Goal: Task Accomplishment & Management: Use online tool/utility

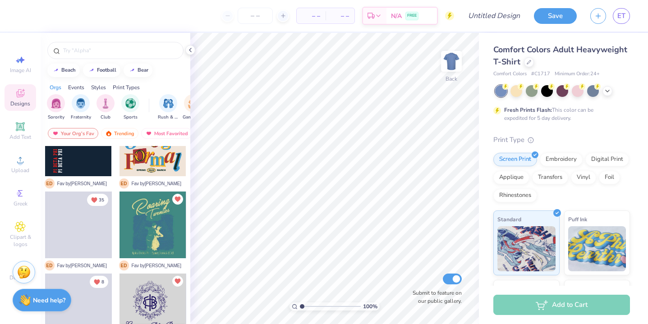
scroll to position [694, 0]
click at [509, 88] on circle at bounding box center [506, 86] width 6 height 6
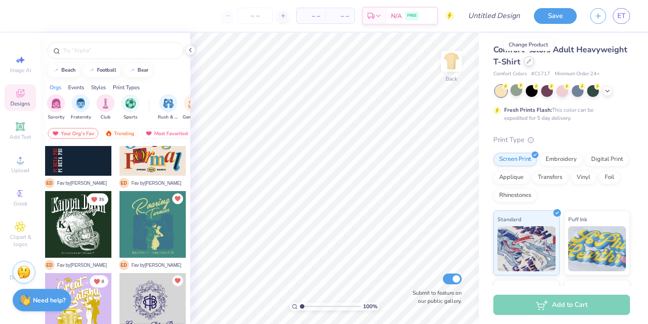
click at [527, 60] on icon at bounding box center [529, 61] width 5 height 5
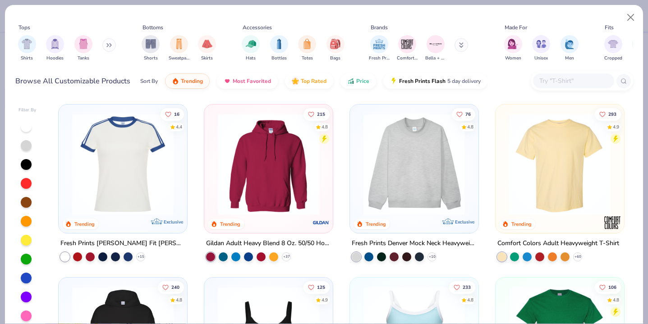
click at [567, 86] on input "text" at bounding box center [573, 81] width 69 height 10
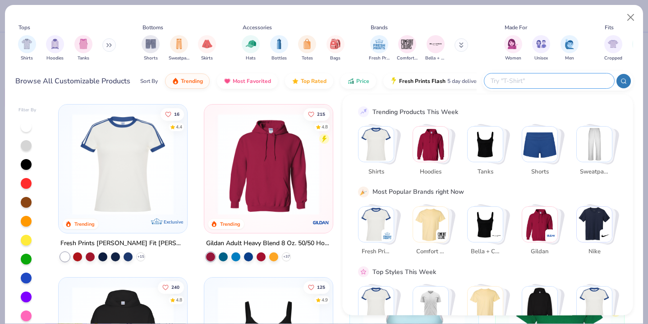
type input "d"
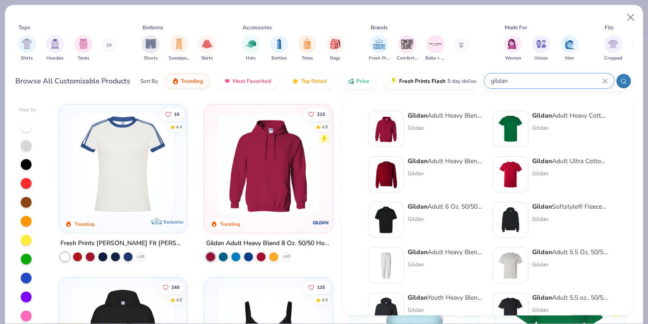
type input "gildan"
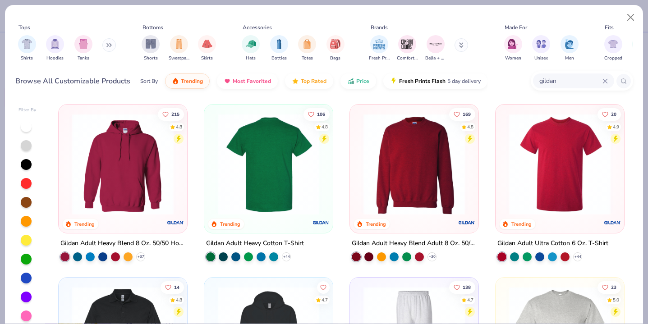
click at [268, 174] on div at bounding box center [269, 165] width 332 height 102
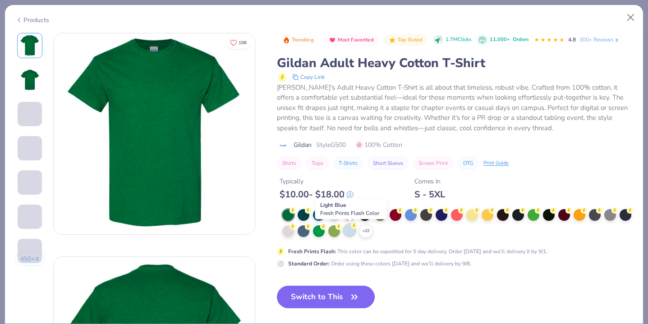
click at [347, 228] on div at bounding box center [350, 231] width 12 height 12
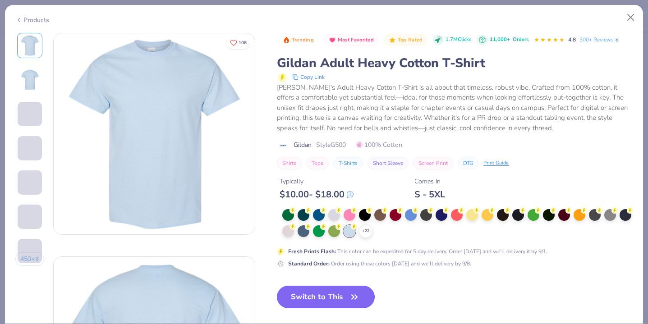
click at [314, 296] on button "Switch to This" at bounding box center [326, 297] width 98 height 23
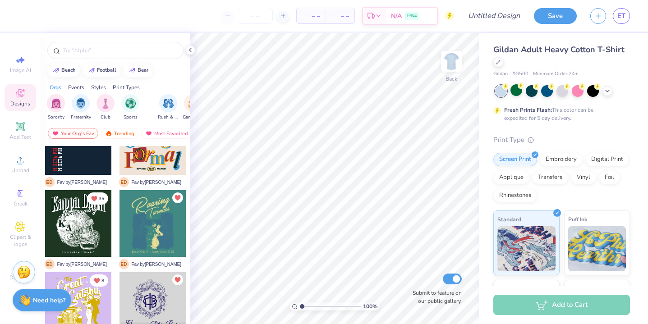
scroll to position [693, 0]
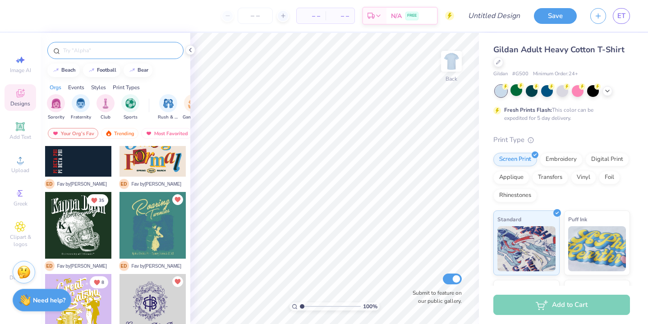
click at [118, 49] on input "text" at bounding box center [120, 50] width 116 height 9
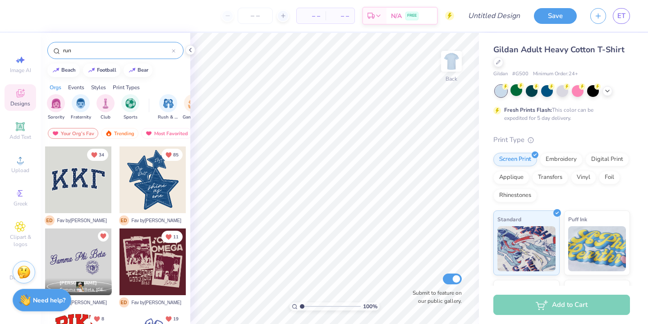
type input "run"
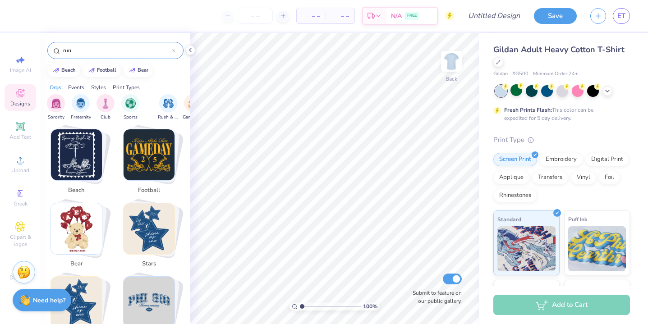
scroll to position [89, 0]
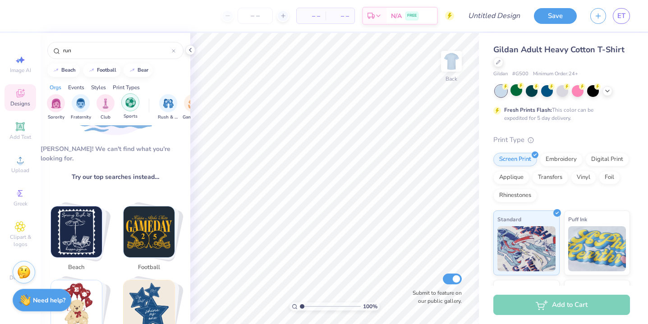
click at [131, 102] on img "filter for Sports" at bounding box center [130, 102] width 10 height 10
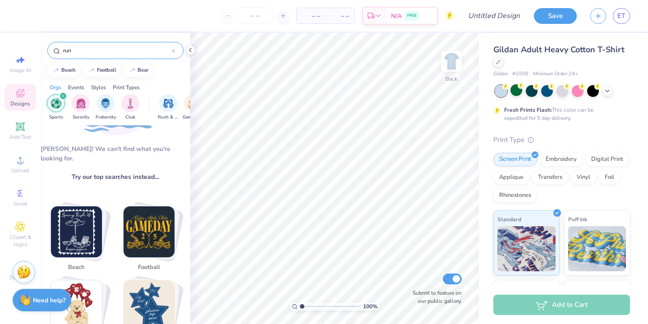
click at [171, 51] on input "run" at bounding box center [117, 50] width 110 height 9
click at [173, 51] on icon at bounding box center [174, 51] width 4 height 4
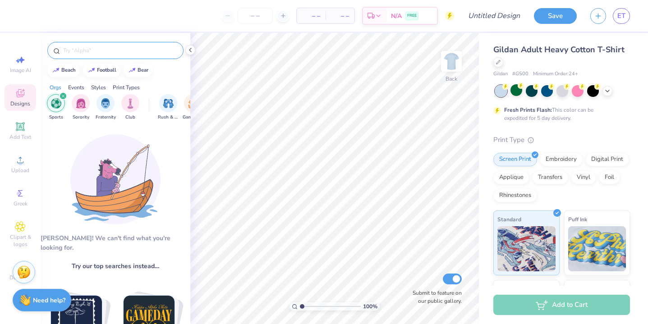
click at [61, 96] on icon "filter for Sports" at bounding box center [63, 96] width 4 height 4
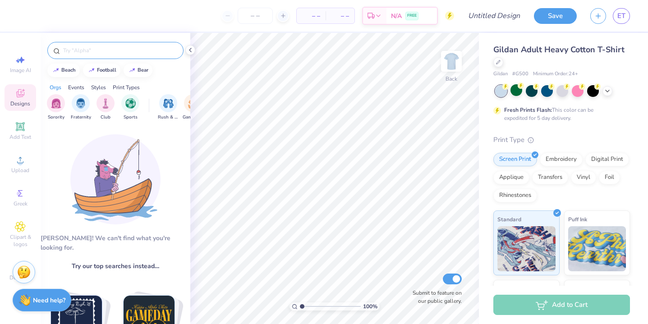
click at [81, 88] on div "Events" at bounding box center [76, 87] width 16 height 8
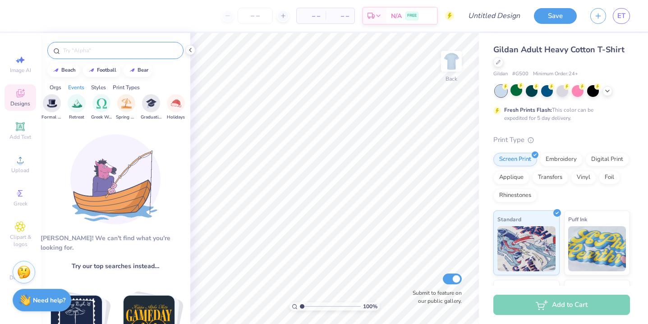
scroll to position [0, 289]
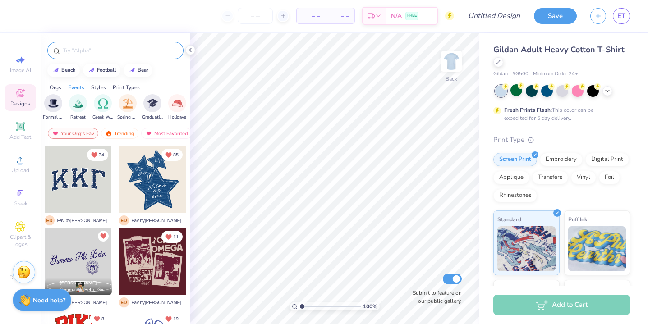
click at [121, 55] on div at bounding box center [115, 50] width 136 height 17
click at [123, 51] on input "text" at bounding box center [120, 50] width 116 height 9
type input "run"
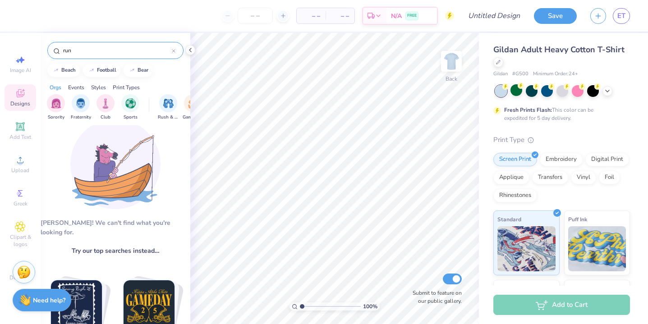
scroll to position [0, 0]
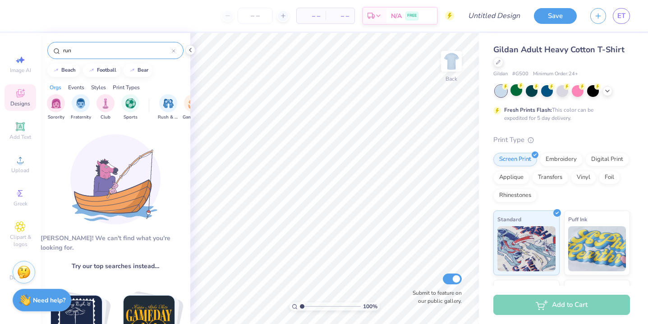
click at [177, 48] on div "run" at bounding box center [115, 50] width 136 height 17
click at [173, 49] on icon at bounding box center [174, 51] width 4 height 4
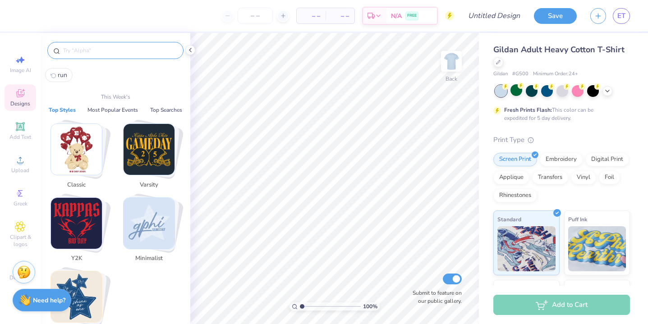
click at [146, 47] on input "text" at bounding box center [120, 50] width 116 height 9
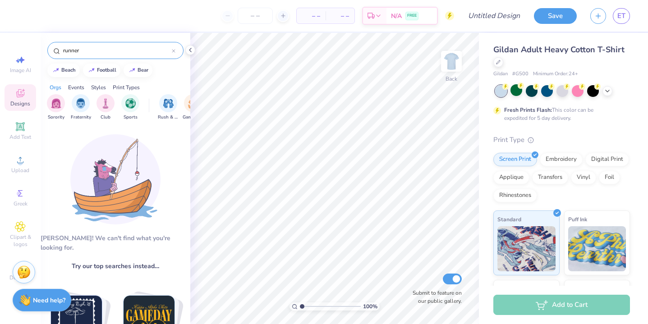
click at [169, 51] on input "runner" at bounding box center [117, 50] width 110 height 9
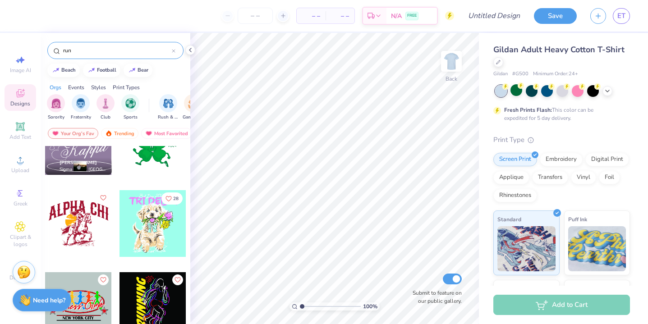
scroll to position [1698, 0]
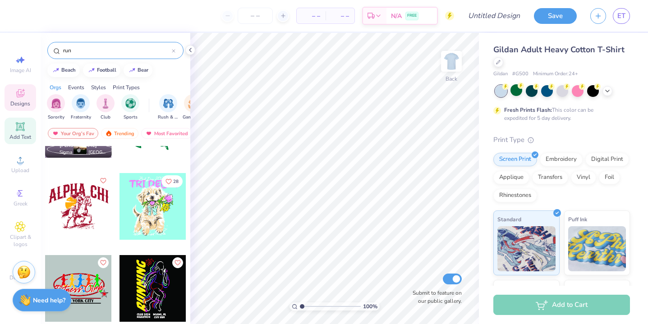
type input "run"
click at [19, 128] on icon at bounding box center [20, 126] width 7 height 7
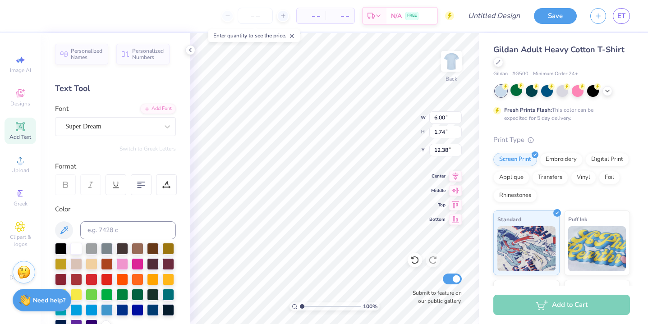
scroll to position [0, 1]
type textarea "TRI DELT"
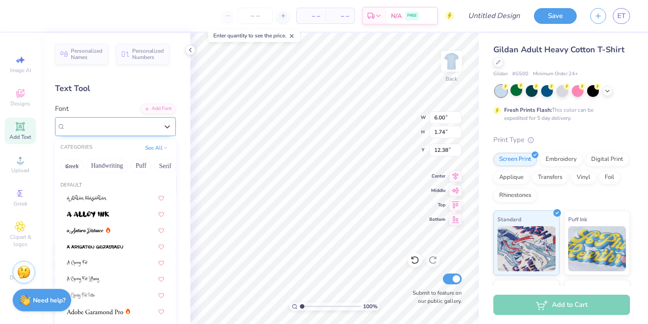
click at [152, 128] on div "Super Dream" at bounding box center [112, 127] width 95 height 14
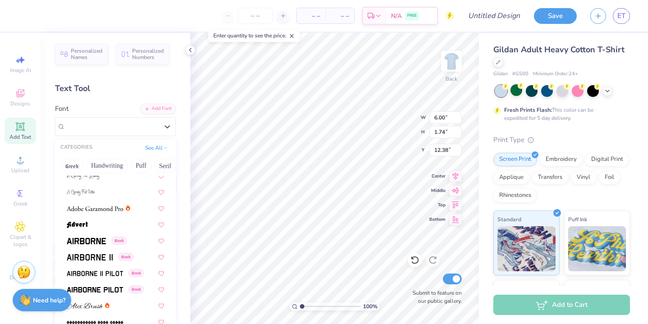
scroll to position [118, 0]
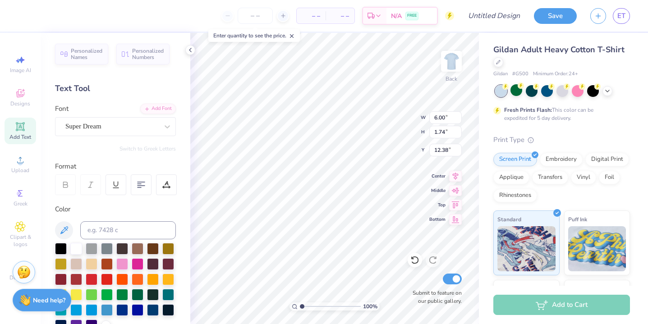
click at [127, 110] on div "Font Super Dream" at bounding box center [115, 120] width 121 height 32
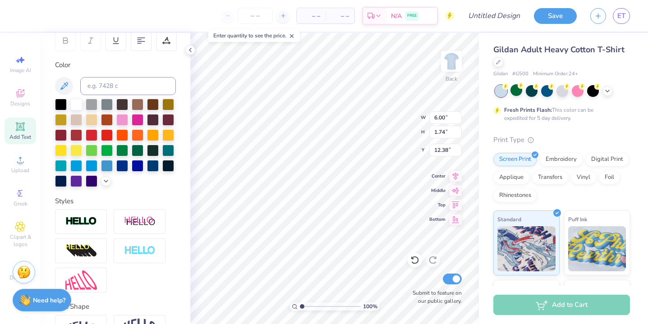
scroll to position [143, 0]
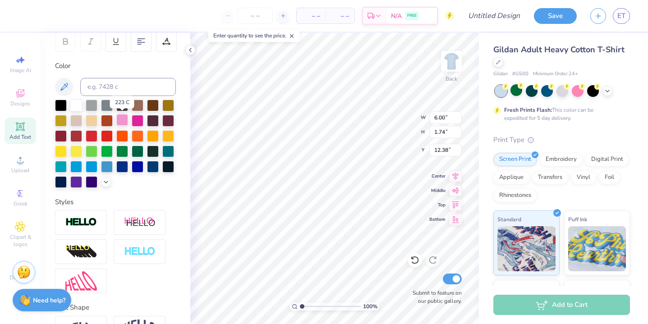
click at [118, 120] on div at bounding box center [122, 120] width 12 height 12
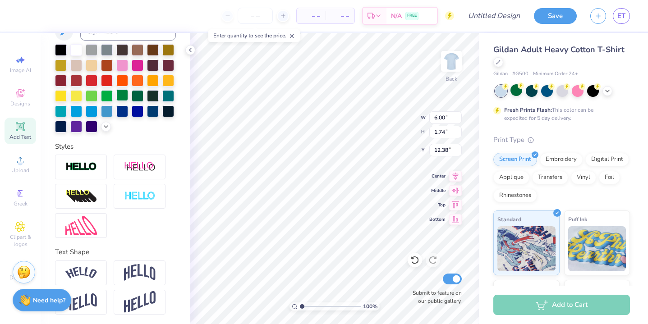
scroll to position [200, 0]
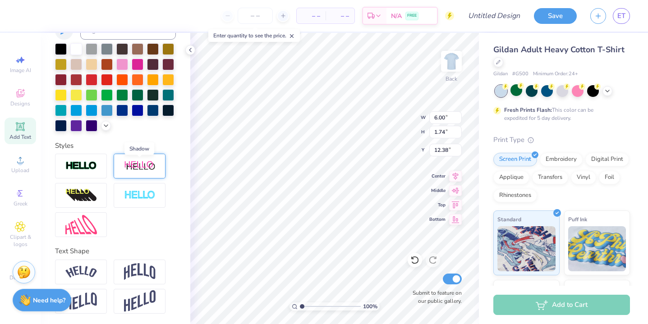
click at [138, 168] on img at bounding box center [140, 166] width 32 height 11
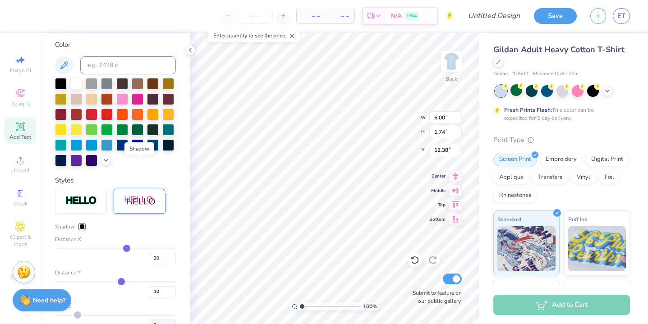
scroll to position [235, 0]
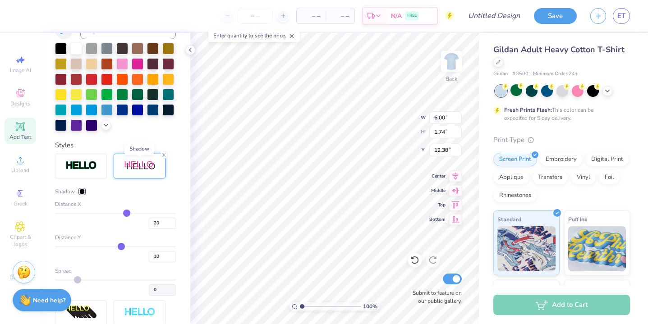
click at [139, 167] on img at bounding box center [140, 166] width 32 height 11
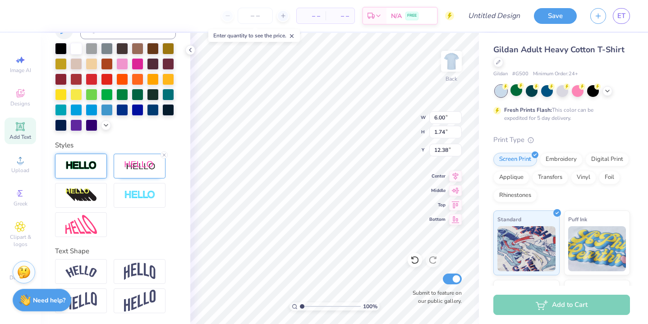
click at [98, 167] on div at bounding box center [81, 166] width 52 height 25
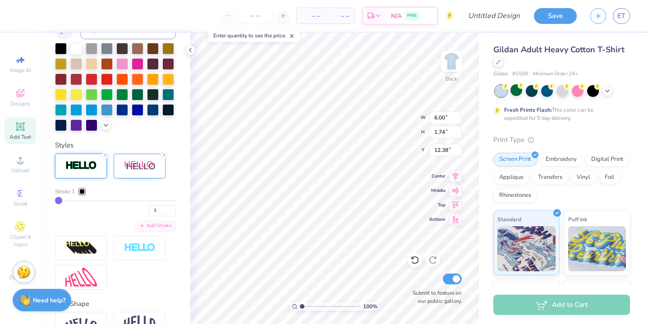
click at [98, 167] on div at bounding box center [81, 166] width 52 height 25
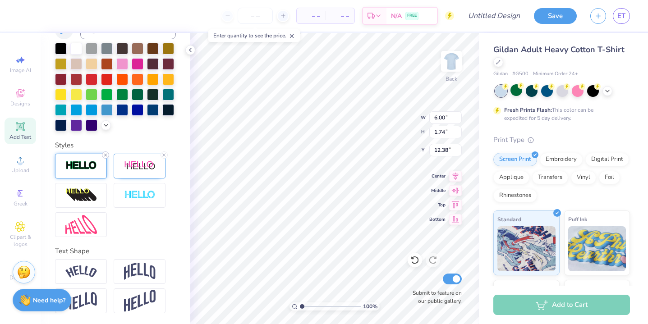
click at [104, 153] on icon at bounding box center [105, 155] width 5 height 5
click at [162, 153] on icon at bounding box center [164, 155] width 5 height 5
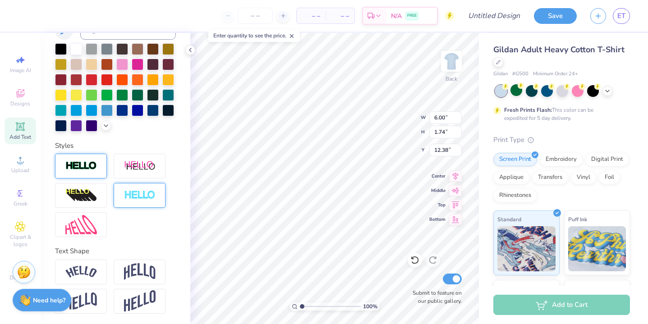
click at [160, 200] on div at bounding box center [140, 195] width 52 height 25
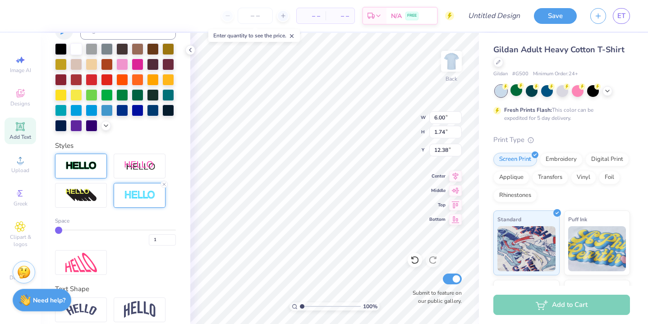
type input "2"
click at [64, 230] on input "range" at bounding box center [115, 230] width 121 height 1
type input "1"
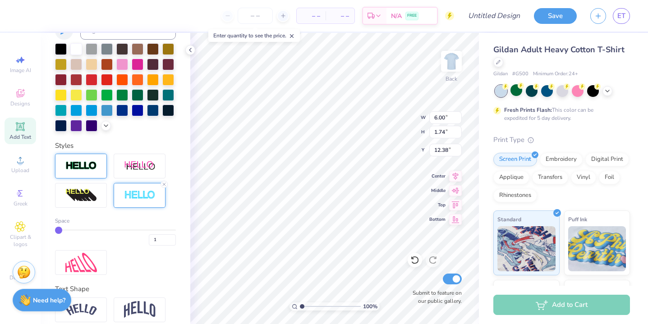
type input "1"
drag, startPoint x: 64, startPoint y: 230, endPoint x: 51, endPoint y: 230, distance: 12.6
click at [55, 230] on input "range" at bounding box center [115, 230] width 121 height 1
click at [161, 183] on div at bounding box center [164, 184] width 7 height 7
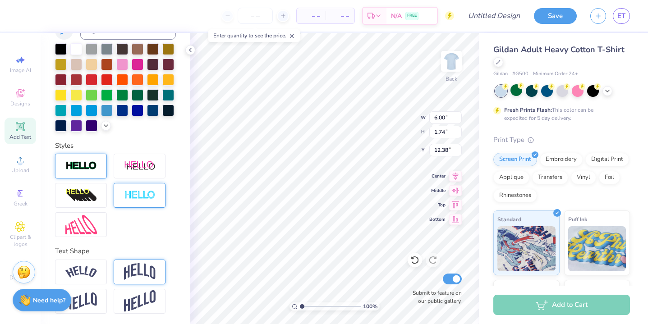
click at [143, 269] on img at bounding box center [140, 271] width 32 height 17
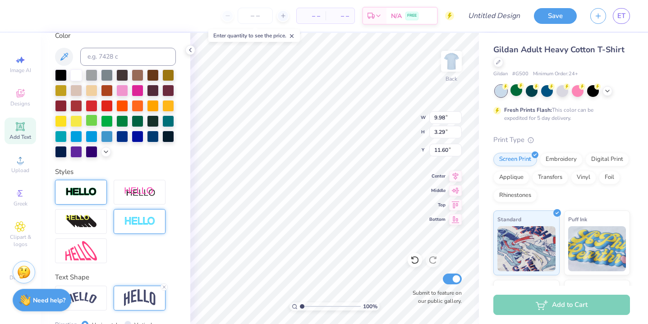
scroll to position [173, 0]
click at [88, 154] on div at bounding box center [92, 152] width 12 height 12
type input "2.39"
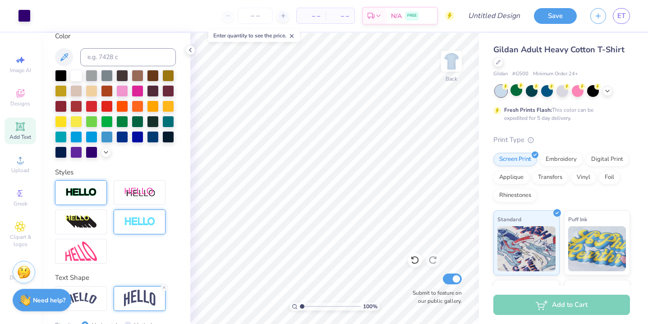
click at [25, 124] on icon at bounding box center [20, 126] width 11 height 11
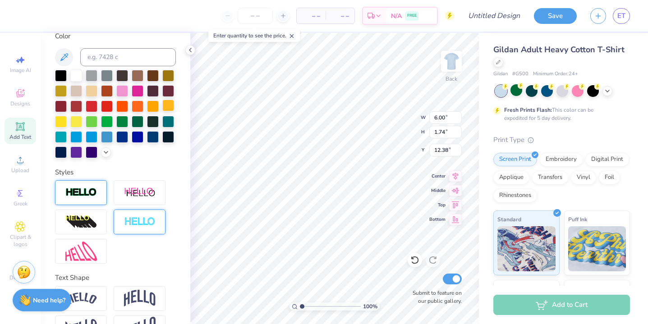
scroll to position [0, 2]
type textarea "Go for Gold 5k"
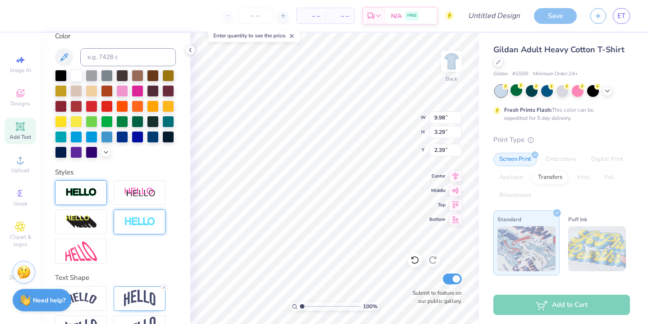
type input "9.98"
type input "3.29"
type input "2.39"
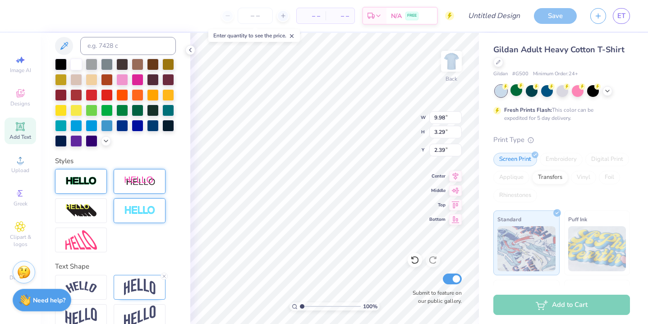
scroll to position [200, 0]
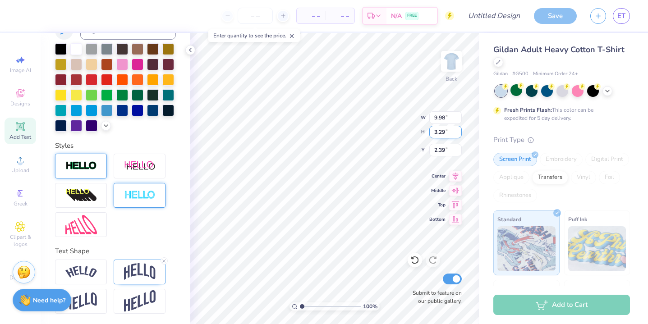
type input "11.69"
type input "3.85"
type input "2.22"
click at [79, 162] on img at bounding box center [81, 166] width 32 height 10
type input "11.73"
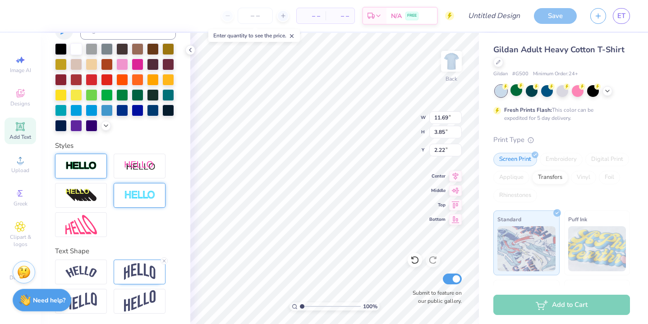
type input "3.89"
type input "2.20"
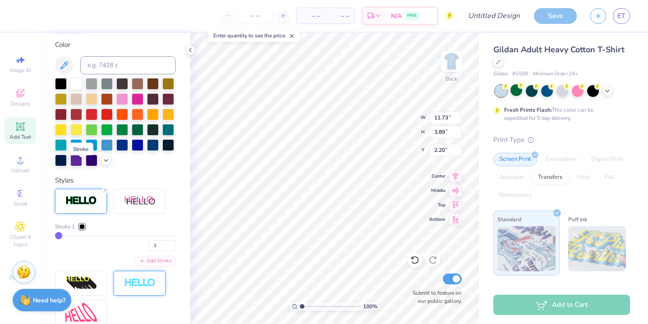
scroll to position [235, 0]
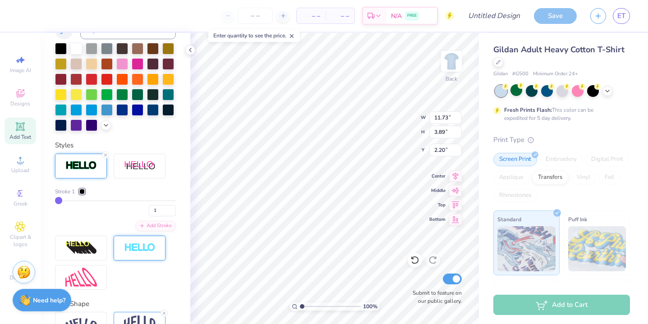
drag, startPoint x: 62, startPoint y: 202, endPoint x: 67, endPoint y: 202, distance: 5.0
click at [67, 202] on div "1" at bounding box center [115, 208] width 121 height 16
click at [83, 194] on div at bounding box center [81, 191] width 5 height 5
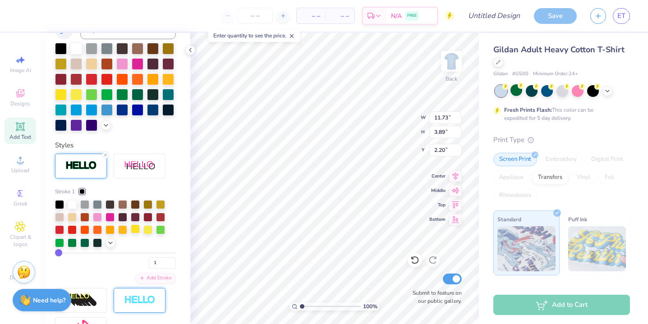
click at [137, 231] on div at bounding box center [135, 229] width 9 height 9
type input "4"
type input "6"
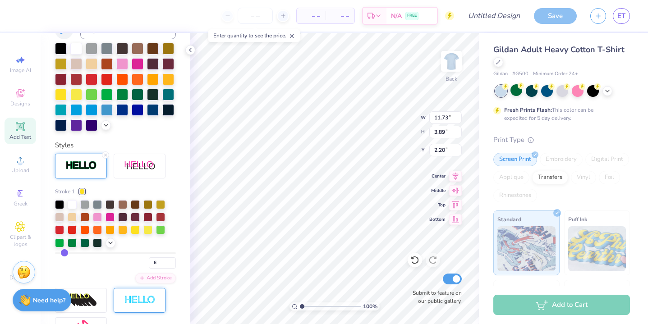
type input "8"
type input "9"
type input "10"
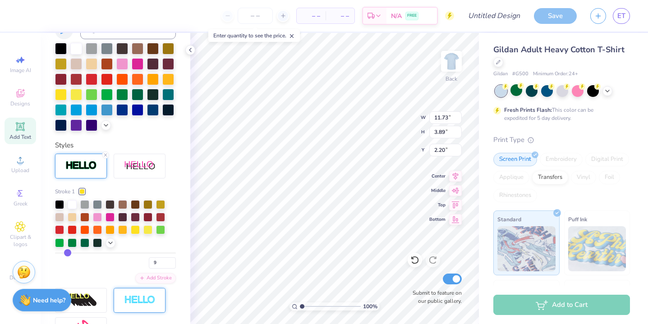
type input "10"
type input "11"
type input "12"
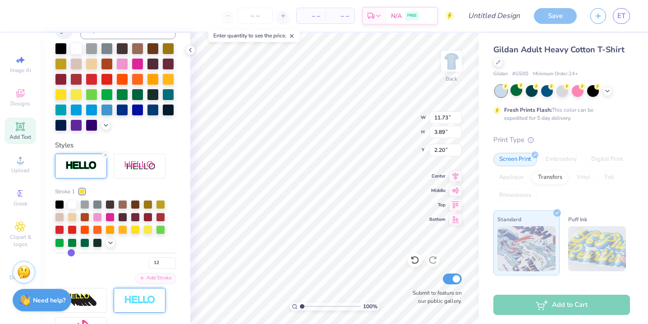
type input "13"
type input "14"
type input "15"
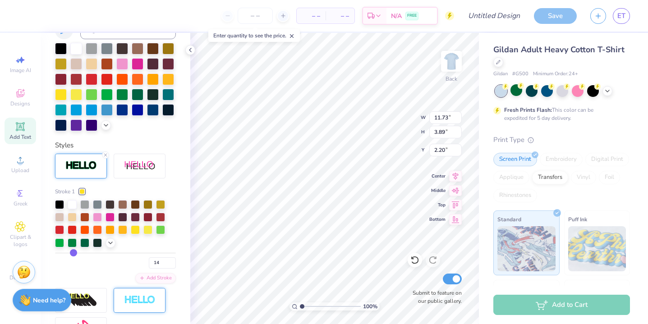
type input "15"
type input "16"
type input "17"
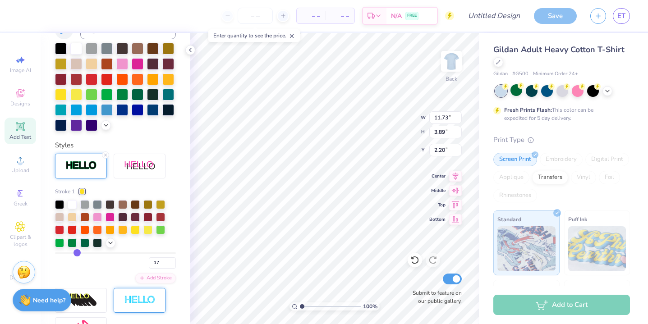
type input "18"
drag, startPoint x: 61, startPoint y: 252, endPoint x: 78, endPoint y: 252, distance: 16.7
type input "18"
click at [78, 253] on input "range" at bounding box center [115, 253] width 121 height 1
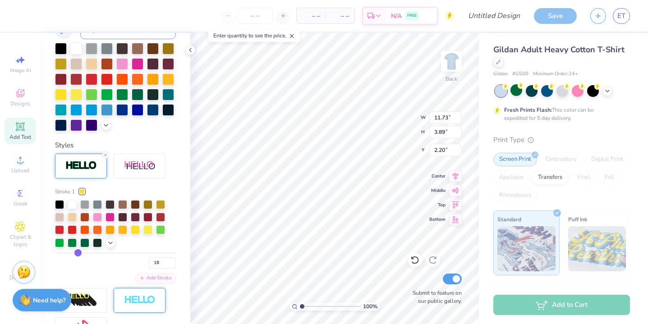
type input "12.38"
type input "4.54"
type input "1.88"
type input "20"
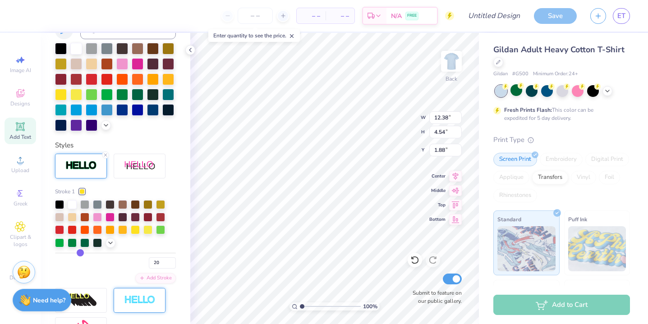
type input "19"
type input "17"
type input "15"
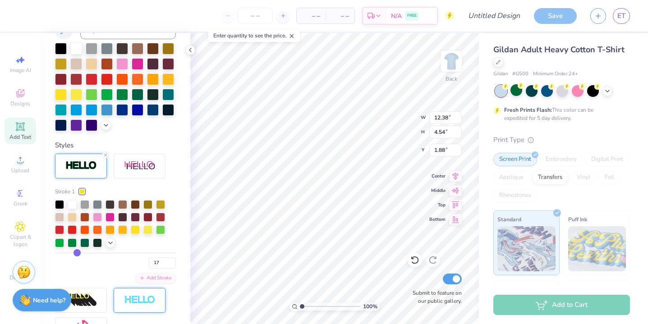
type input "15"
type input "14"
type input "13"
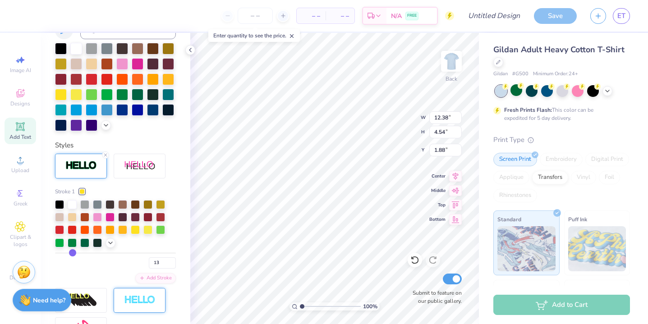
type input "12"
type input "11"
type input "10"
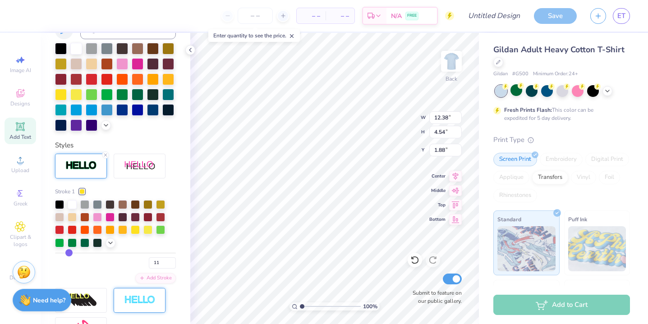
type input "10"
type input "9"
type input "8"
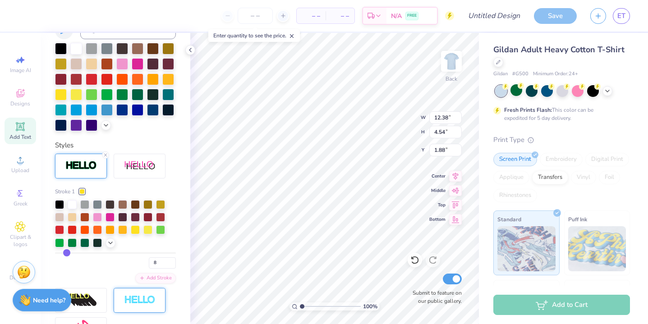
type input "7"
type input "6"
type input "5"
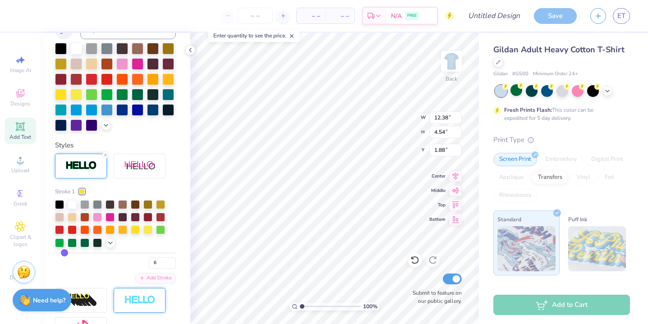
type input "5"
type input "4"
drag, startPoint x: 81, startPoint y: 254, endPoint x: 62, endPoint y: 252, distance: 19.1
type input "4"
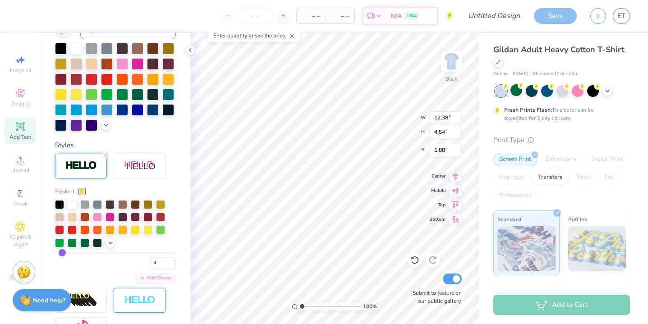
click at [62, 253] on input "range" at bounding box center [115, 253] width 121 height 1
type input "11.84"
type input "4.01"
type input "2.15"
type input "3"
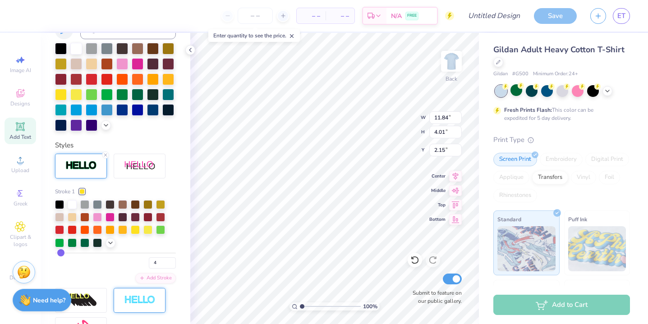
type input "3"
type input "11.80"
type input "3.97"
type input "2.16"
type input "2"
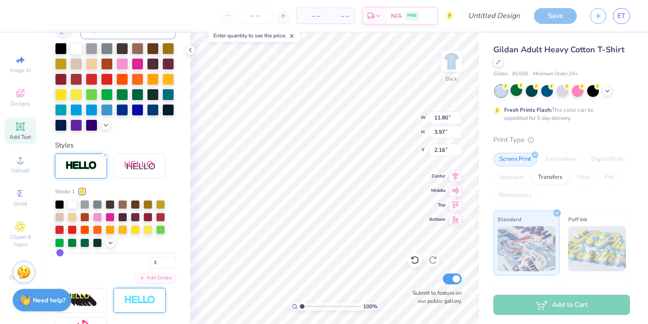
type input "2"
type input "1"
type input "11.73"
type input "3.89"
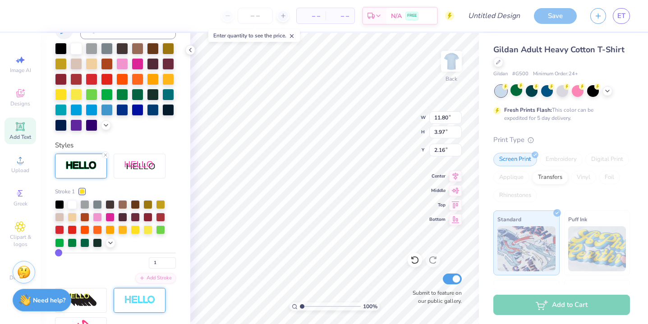
type input "2.20"
type input "2"
type input "11.77"
type input "3.93"
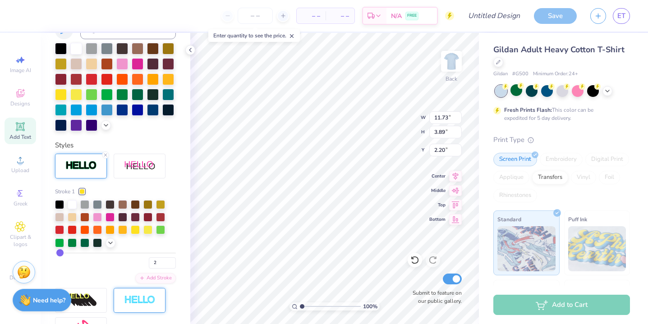
type input "2.18"
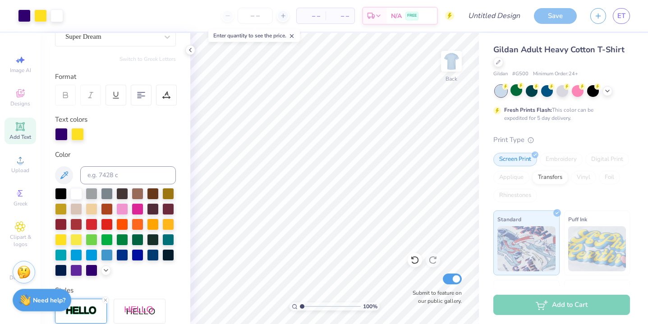
scroll to position [0, 0]
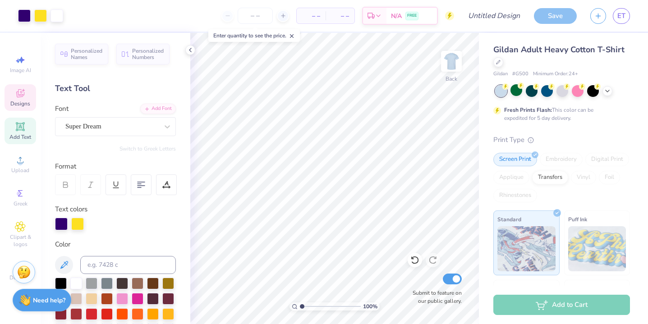
click at [19, 96] on icon at bounding box center [20, 95] width 7 height 6
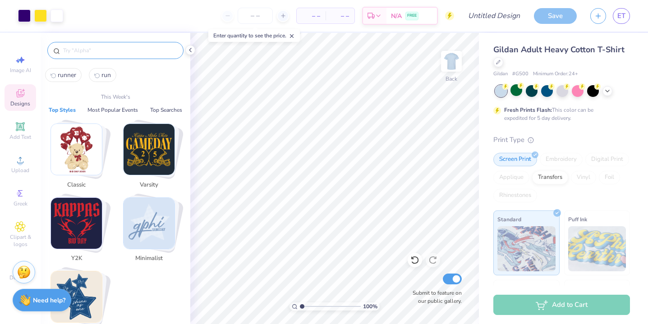
click at [97, 52] on input "text" at bounding box center [120, 50] width 116 height 9
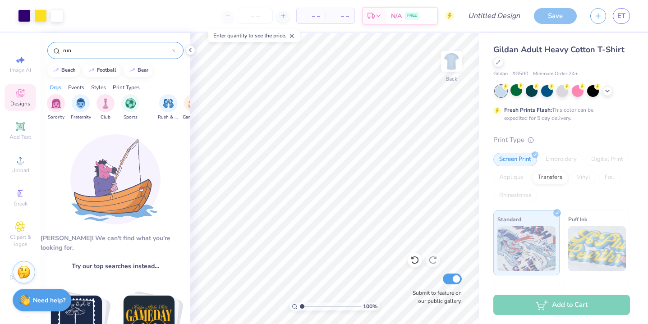
type input "run"
click at [82, 88] on div "Events" at bounding box center [76, 87] width 16 height 8
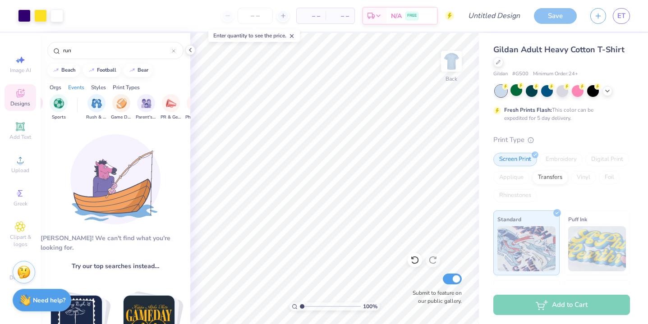
scroll to position [0, 112]
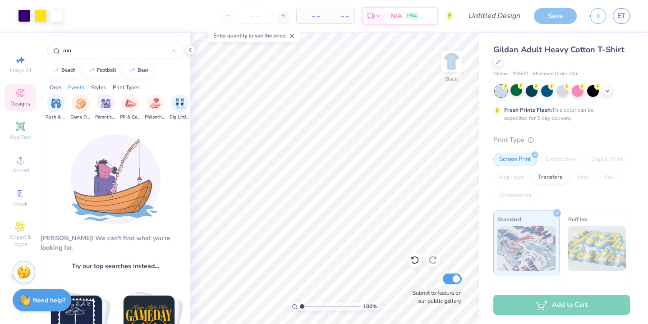
click at [96, 87] on div "Styles" at bounding box center [98, 87] width 15 height 8
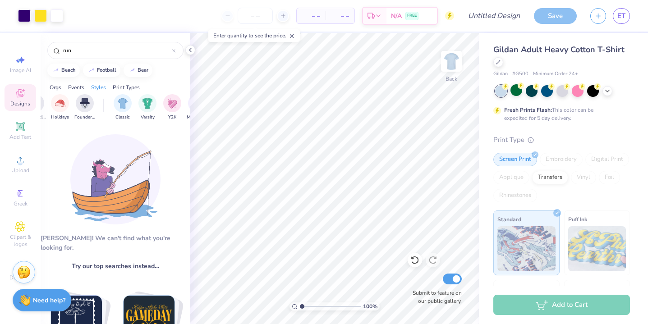
scroll to position [0, 473]
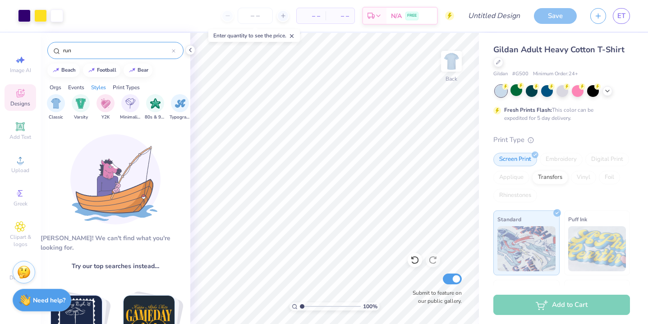
click at [93, 51] on input "run" at bounding box center [117, 50] width 110 height 9
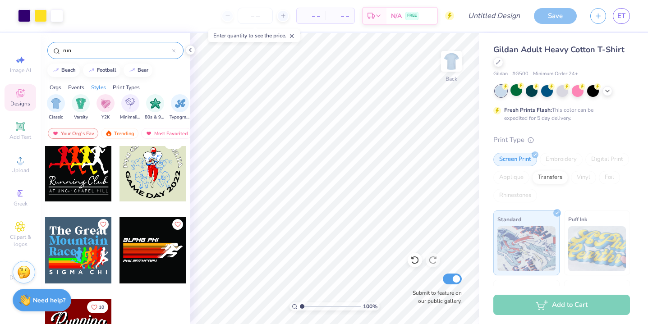
scroll to position [2784, 0]
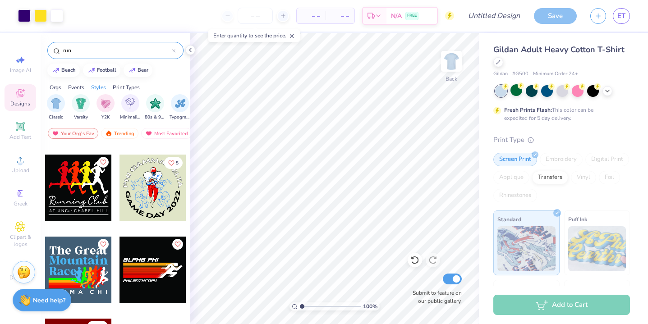
click at [98, 186] on div at bounding box center [78, 188] width 67 height 67
type input "16.61"
click at [97, 180] on div at bounding box center [78, 188] width 67 height 67
type input "16.53"
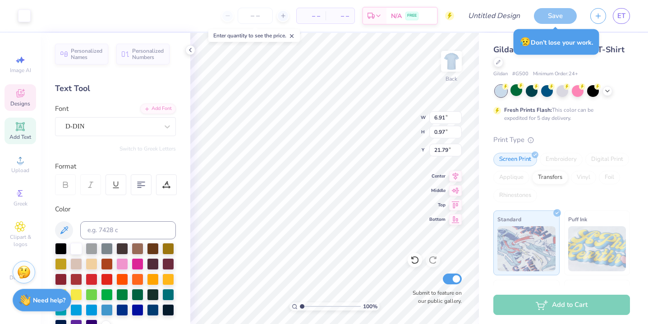
type input "21.79"
type input "22.26"
type input "18.11"
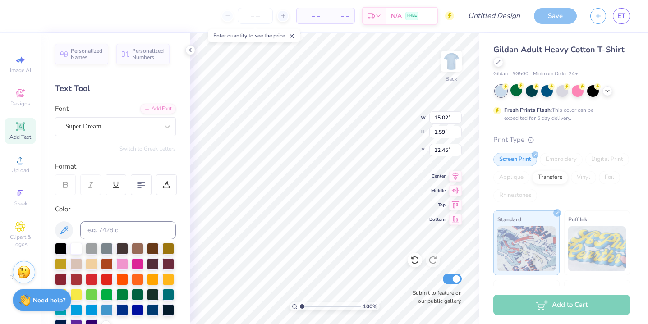
type input "10.13"
type input "1.07"
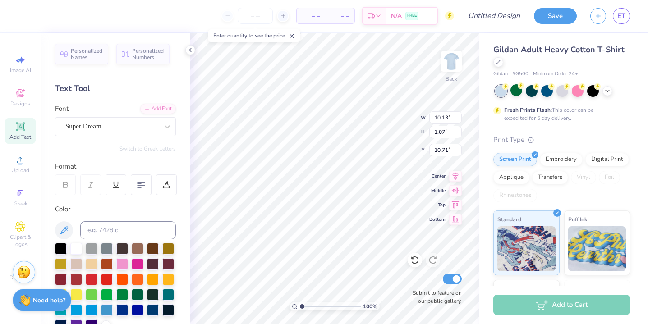
type input "10.71"
type input "3.06"
type input "3.87"
type input "5.79"
click at [569, 17] on button "Save" at bounding box center [555, 15] width 43 height 16
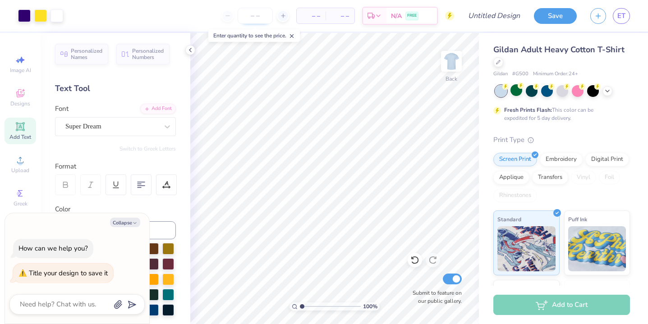
type textarea "x"
click at [265, 17] on input "number" at bounding box center [255, 16] width 35 height 16
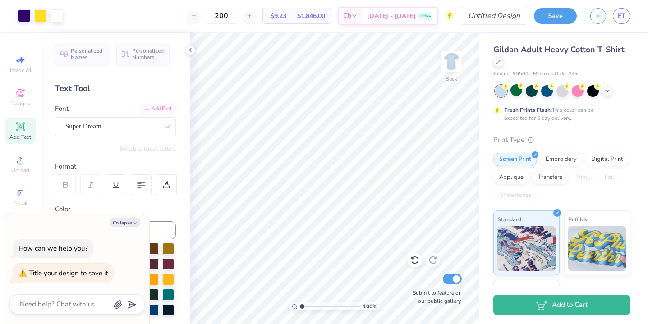
type input "200"
click at [474, 13] on div "Art colors 200 $9.23 Per Item $1,846.00 Total Est. Delivery [DATE] - [DATE] FRE…" at bounding box center [324, 16] width 648 height 32
type input "s"
type textarea "x"
type input "sa"
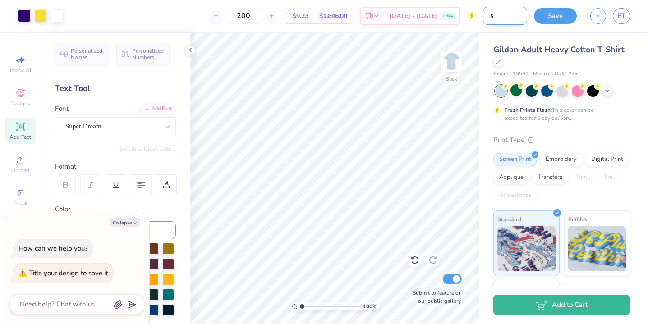
type textarea "x"
type input "[PERSON_NAME]"
type textarea "x"
type input "samp"
type textarea "x"
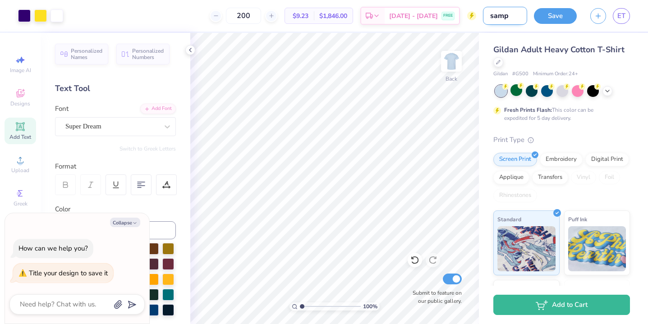
type input "sampl"
type textarea "x"
type input "sample"
type textarea "x"
type input "sample"
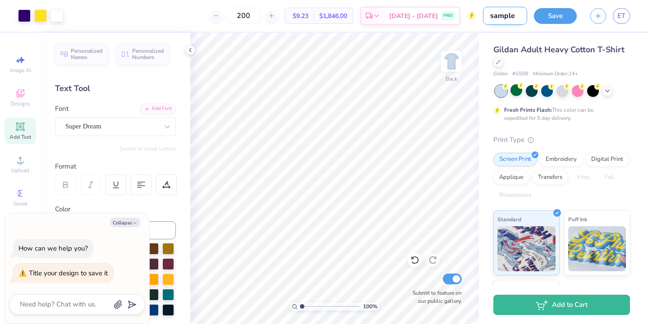
type textarea "x"
type input "sample d"
type textarea "x"
type input "sample dd"
type textarea "x"
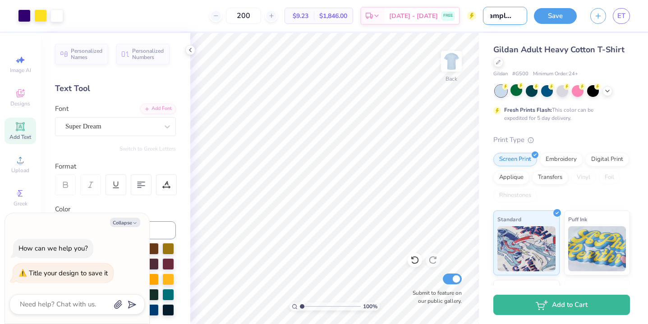
type input "sample ddd"
type textarea "x"
type input "sample ddd"
type textarea "x"
type input "sample ddd 4"
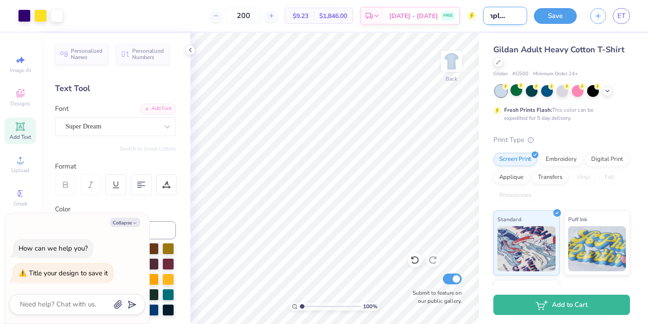
type textarea "x"
type input "sample ddd"
type textarea "x"
type input "sample ddd 5"
type textarea "x"
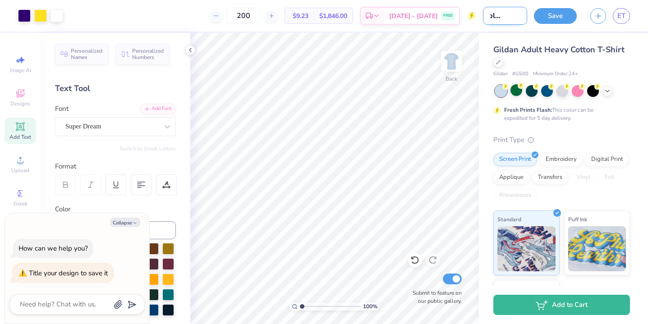
type input "sample ddd 5k"
type textarea "x"
type input "sample ddd 5k"
click at [552, 21] on button "Save" at bounding box center [555, 15] width 43 height 16
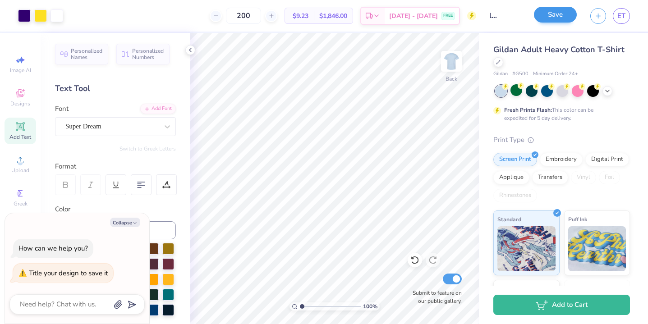
scroll to position [0, 0]
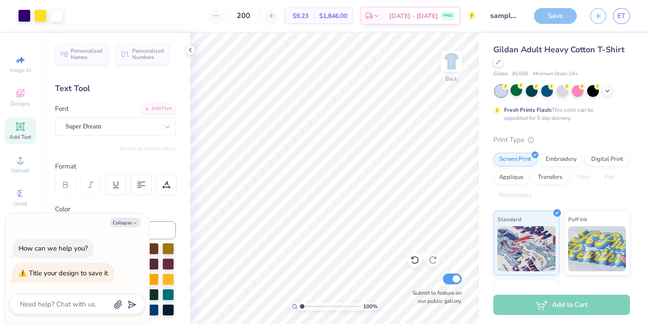
click at [555, 15] on div "Save" at bounding box center [555, 16] width 43 height 16
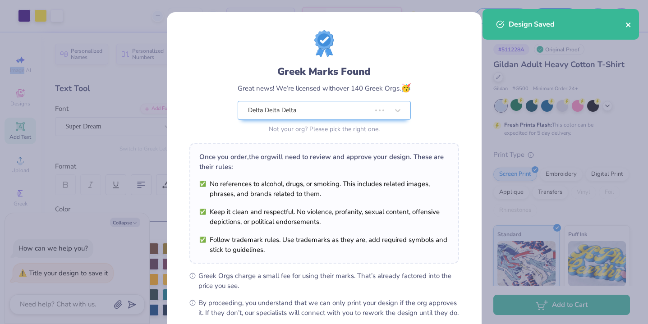
click at [629, 27] on icon "close" at bounding box center [628, 25] width 5 height 5
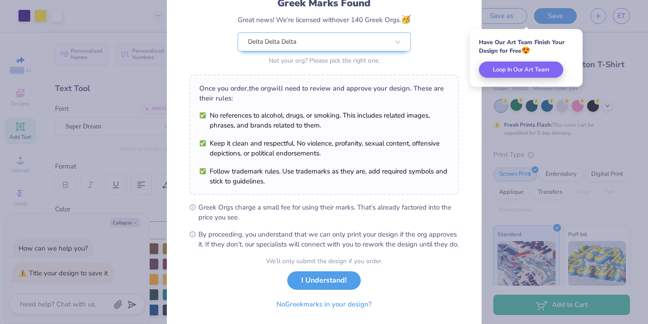
scroll to position [98, 0]
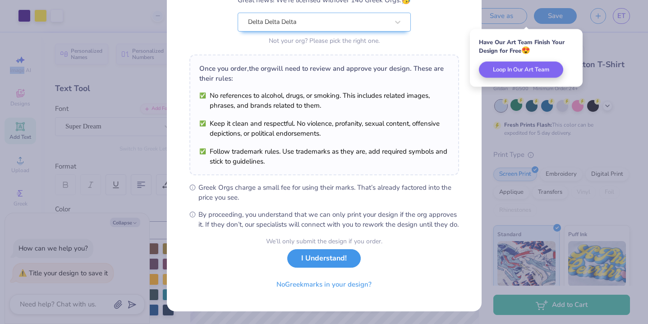
click at [336, 260] on button "I Understand!" at bounding box center [324, 259] width 74 height 18
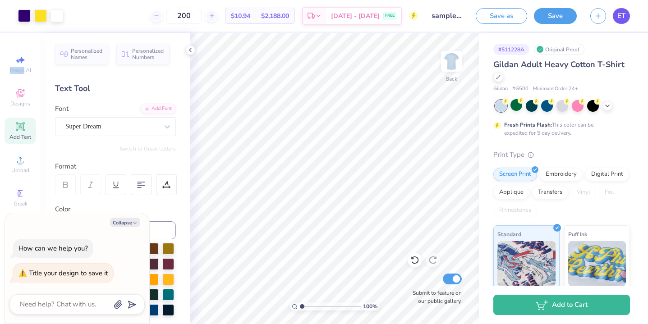
click at [618, 18] on span "ET" at bounding box center [622, 16] width 8 height 10
type textarea "x"
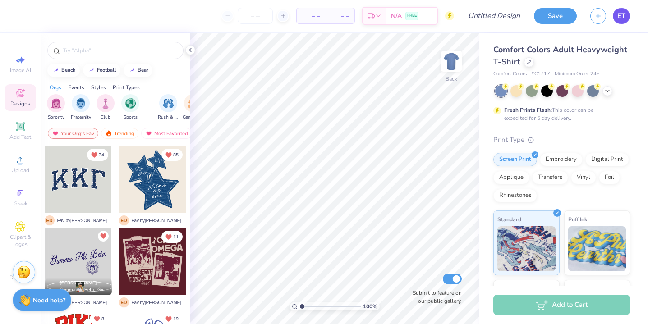
click at [624, 14] on span "ET" at bounding box center [622, 16] width 8 height 10
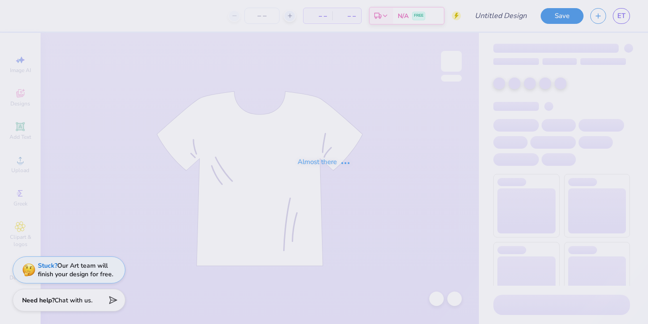
type input "sample ddd 5k"
type input "200"
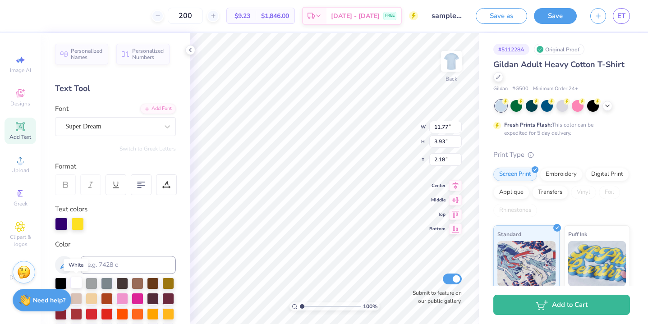
click at [78, 280] on div at bounding box center [76, 283] width 12 height 12
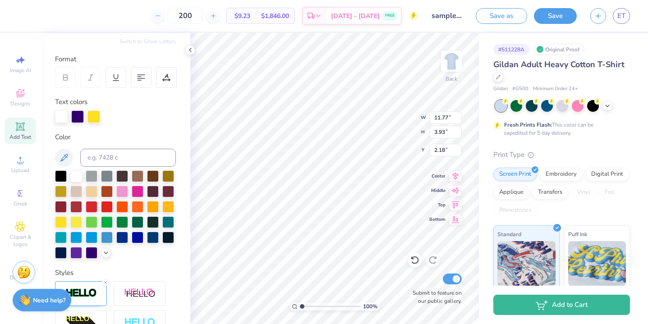
scroll to position [107, 0]
click at [98, 122] on div at bounding box center [94, 116] width 13 height 13
click at [79, 119] on div at bounding box center [77, 116] width 13 height 13
click at [58, 116] on div at bounding box center [61, 116] width 13 height 13
click at [91, 253] on div at bounding box center [92, 253] width 12 height 12
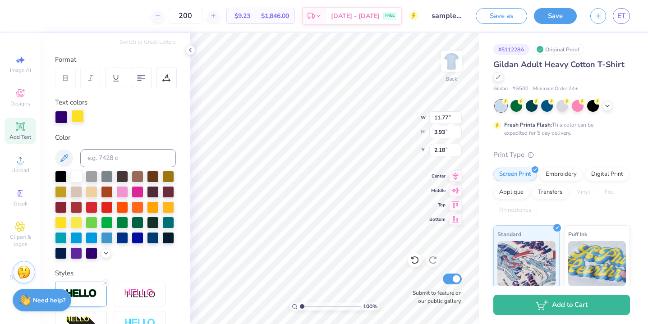
click at [79, 118] on div at bounding box center [77, 116] width 13 height 13
click at [78, 177] on div at bounding box center [76, 176] width 12 height 12
click at [80, 116] on div at bounding box center [77, 117] width 13 height 13
click at [80, 116] on div at bounding box center [77, 116] width 13 height 13
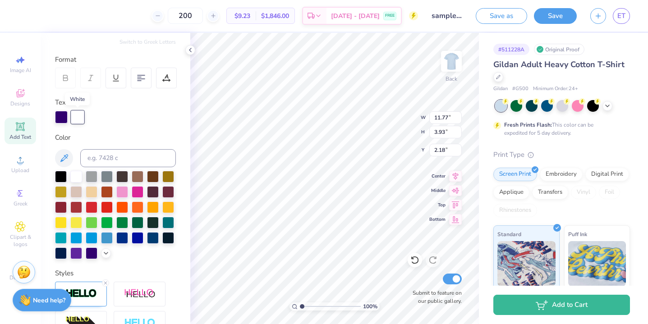
click at [71, 113] on div at bounding box center [77, 117] width 13 height 13
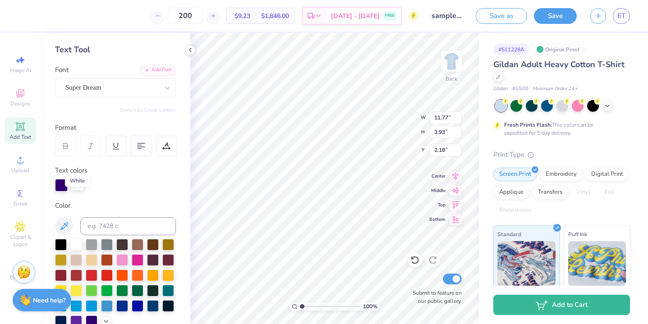
scroll to position [24, 0]
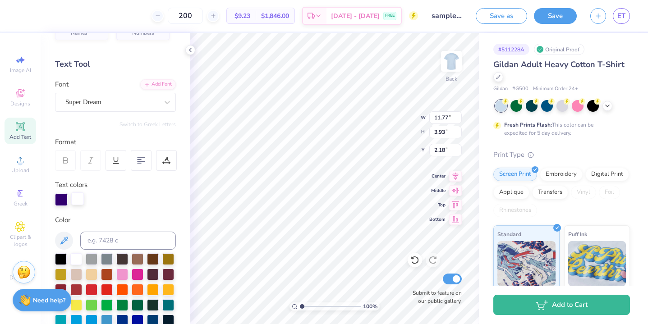
click at [76, 196] on div at bounding box center [77, 199] width 13 height 13
click at [65, 194] on div at bounding box center [61, 199] width 13 height 13
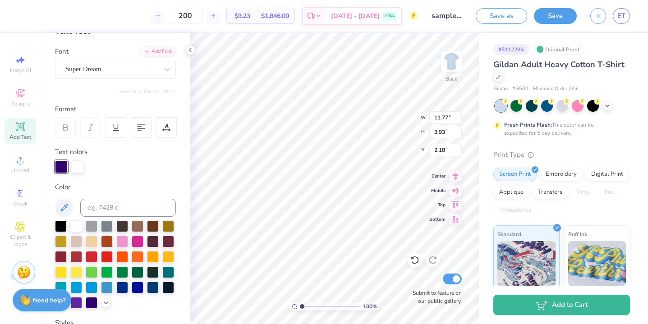
scroll to position [66, 0]
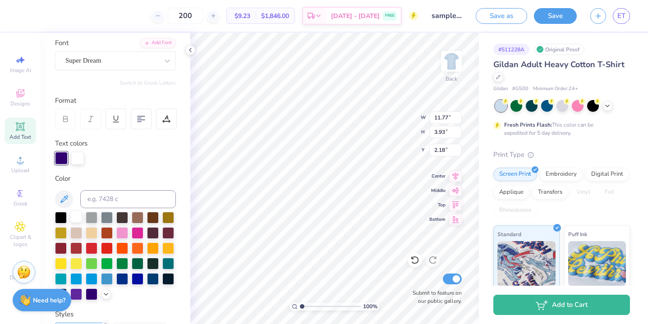
click at [78, 218] on div at bounding box center [76, 217] width 12 height 12
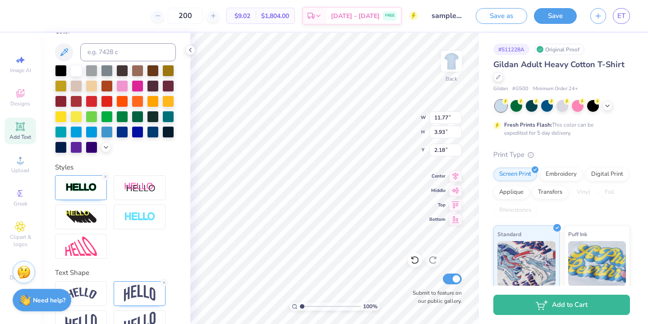
scroll to position [179, 0]
click at [90, 190] on img at bounding box center [81, 187] width 32 height 10
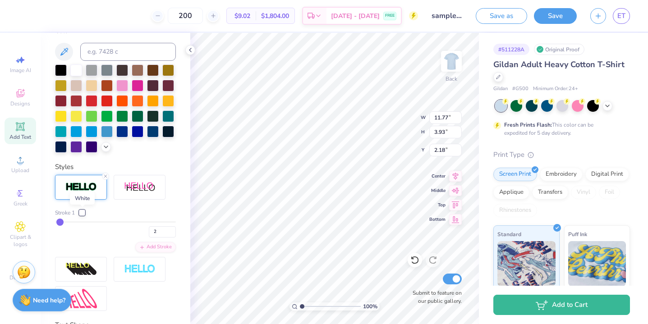
click at [84, 210] on div at bounding box center [81, 212] width 5 height 5
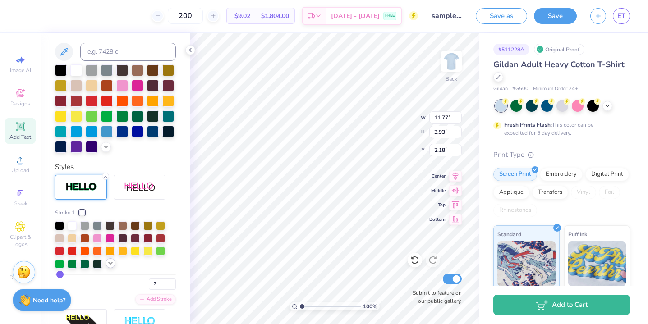
click at [111, 264] on polyline at bounding box center [111, 264] width 4 height 2
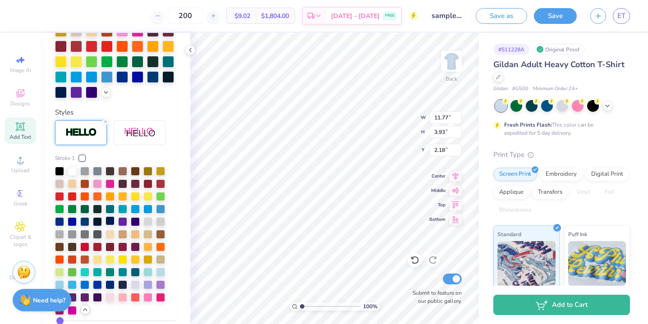
scroll to position [234, 0]
click at [110, 285] on div at bounding box center [110, 283] width 9 height 9
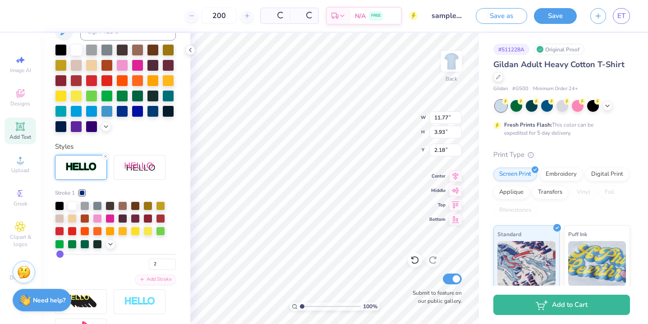
scroll to position [268, 0]
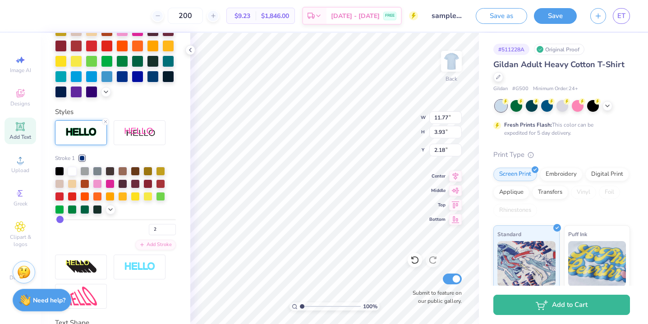
type input "3"
type input "4"
type input "5"
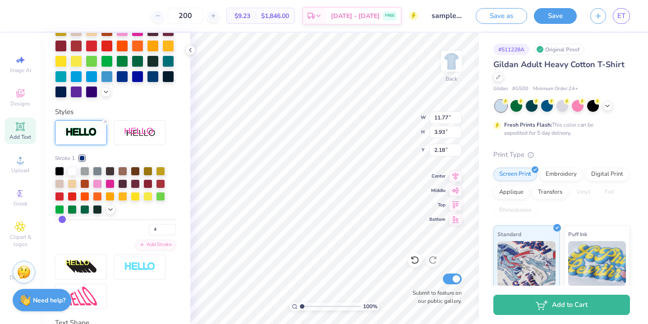
type input "5"
type input "6"
type input "7"
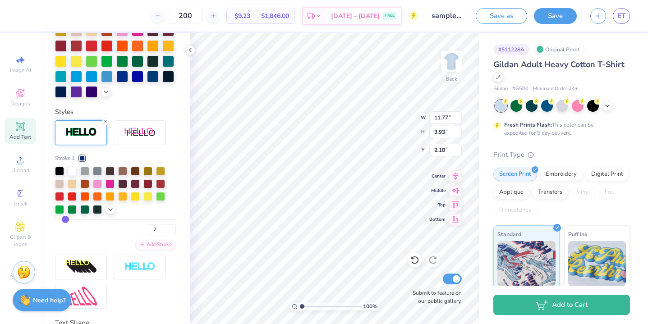
type input "8"
drag, startPoint x: 61, startPoint y: 219, endPoint x: 67, endPoint y: 217, distance: 6.0
type input "8"
click at [67, 219] on input "range" at bounding box center [115, 219] width 121 height 1
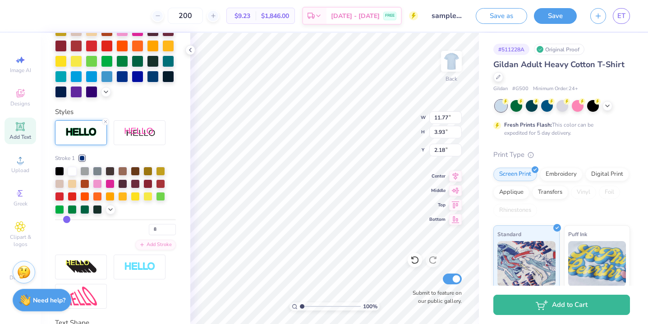
type input "12.00"
type input "4.16"
type input "2.07"
type input "7"
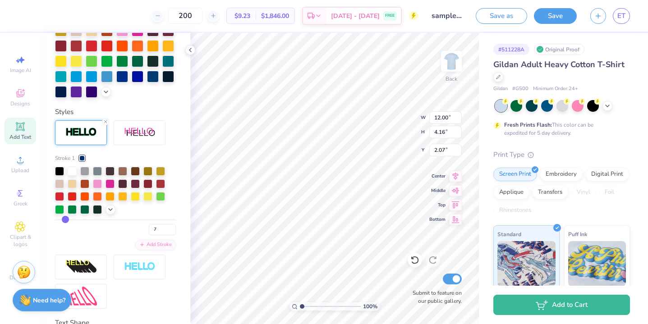
type input "6"
click at [65, 219] on input "range" at bounding box center [115, 219] width 121 height 1
type input "11.92"
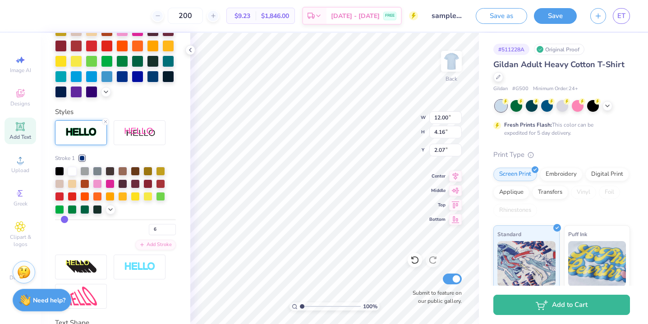
type input "4.08"
type input "2.11"
click at [160, 229] on input "6" at bounding box center [162, 229] width 27 height 11
type input "4"
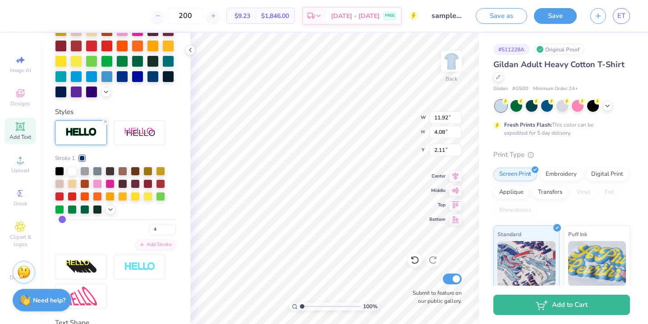
type input "11.84"
type input "4.01"
type input "2.15"
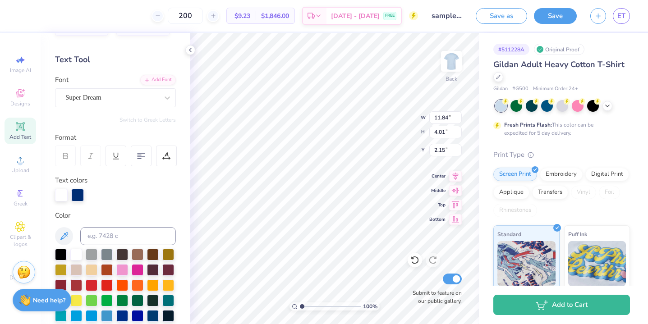
scroll to position [25, 0]
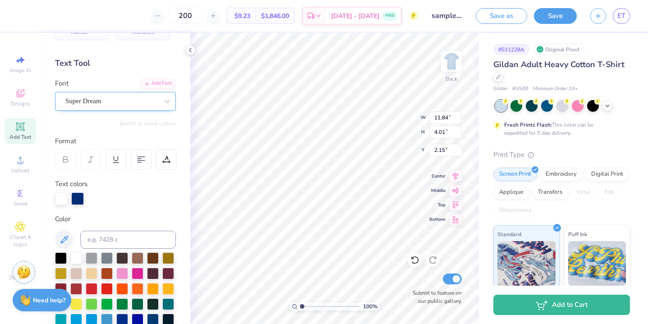
click at [115, 106] on div "Super Dream" at bounding box center [112, 101] width 95 height 14
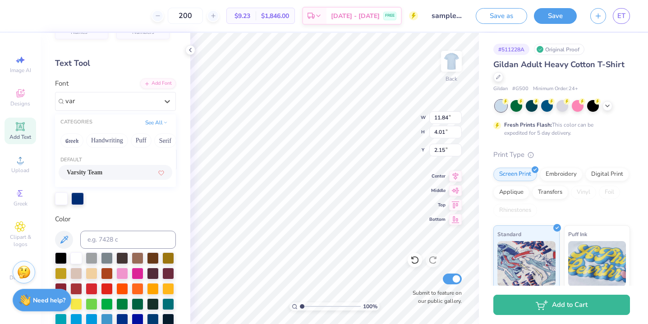
click at [101, 171] on span "Varsity Team" at bounding box center [85, 172] width 36 height 9
type input "var"
type input "11.79"
type input "4.20"
type input "2.05"
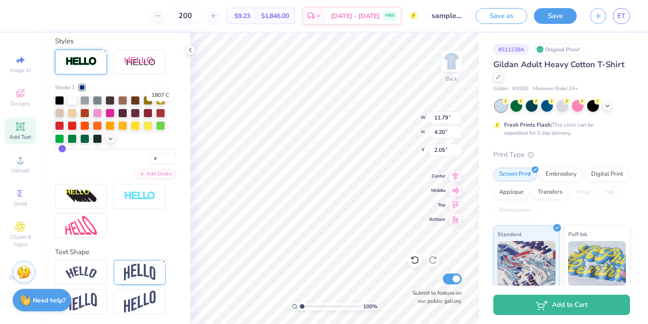
scroll to position [340, 0]
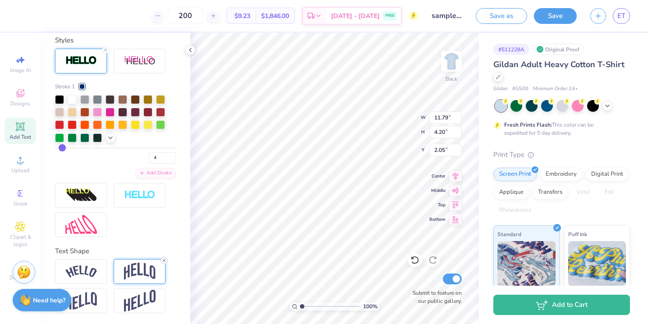
click at [164, 260] on line at bounding box center [164, 260] width 3 height 3
type input "2.19"
type input "3.06"
click at [99, 272] on div at bounding box center [81, 271] width 52 height 25
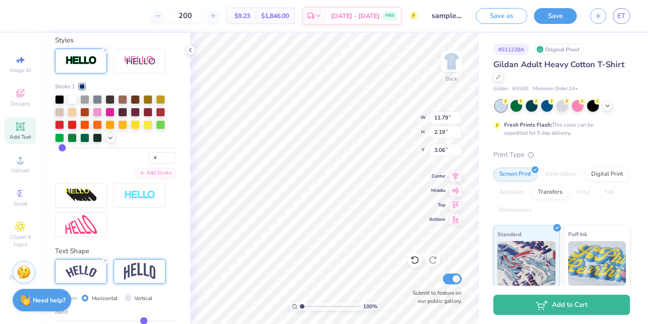
type input "14.67"
type input "3.66"
type input "2.32"
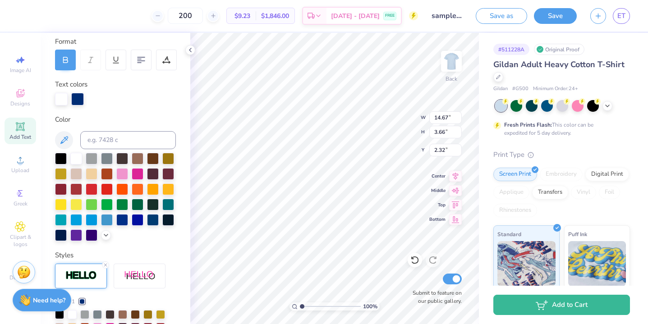
scroll to position [50, 0]
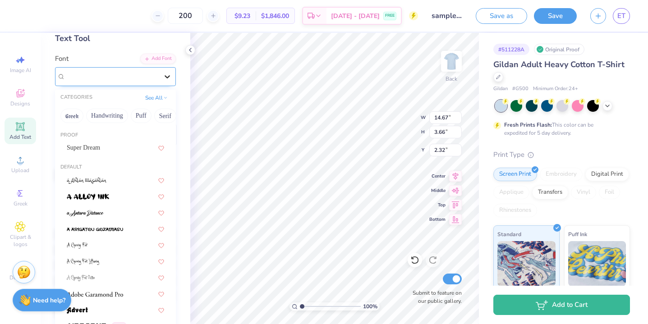
click at [160, 82] on div at bounding box center [167, 77] width 16 height 16
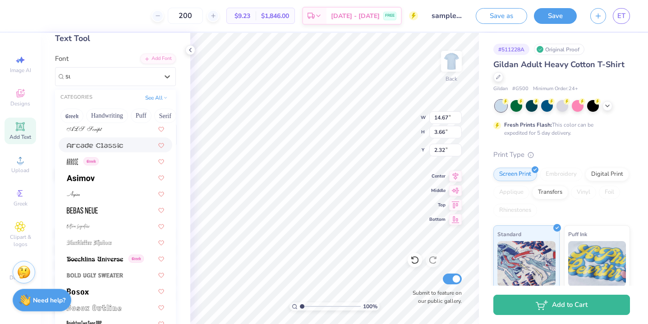
scroll to position [0, 0]
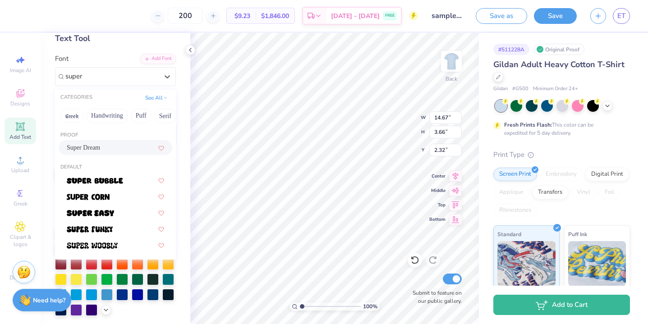
click at [81, 149] on span "Super Dream" at bounding box center [83, 147] width 33 height 9
type input "super"
type input "14.37"
type input "3.53"
type input "2.38"
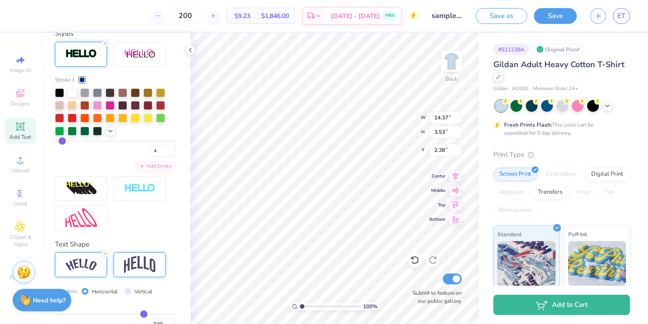
scroll to position [348, 0]
click at [150, 263] on img at bounding box center [140, 263] width 32 height 17
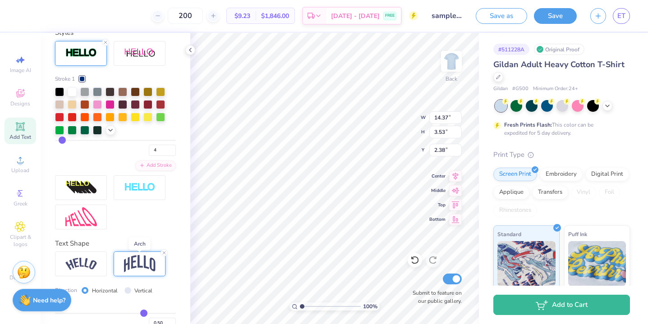
type input "11.84"
type input "4.01"
type input "2.15"
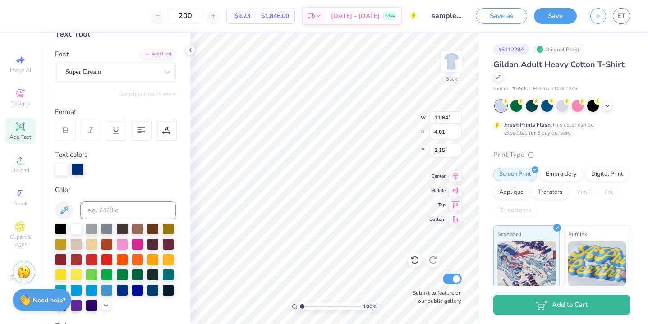
scroll to position [0, 0]
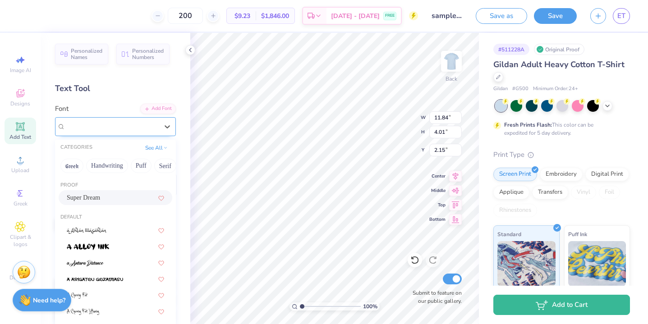
click at [125, 127] on div "Super Dream" at bounding box center [112, 127] width 95 height 14
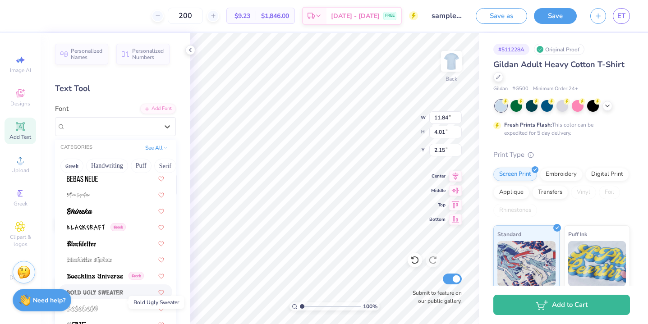
scroll to position [461, 0]
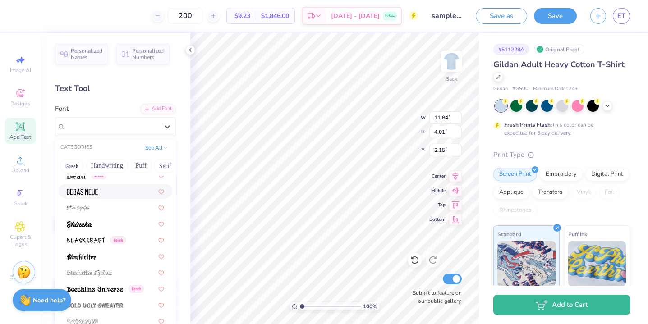
click at [101, 188] on div at bounding box center [115, 191] width 97 height 9
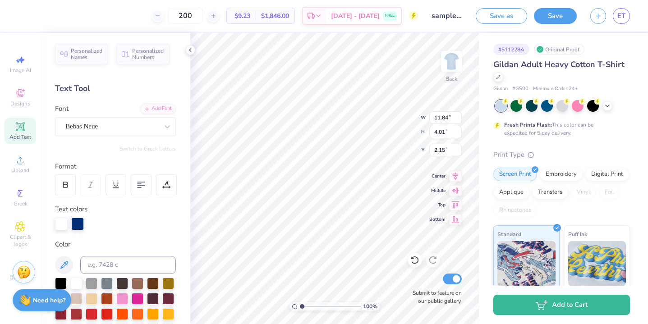
type input "7.27"
type input "3.32"
type input "2.49"
click at [101, 123] on div "Bebas Neue" at bounding box center [112, 127] width 95 height 14
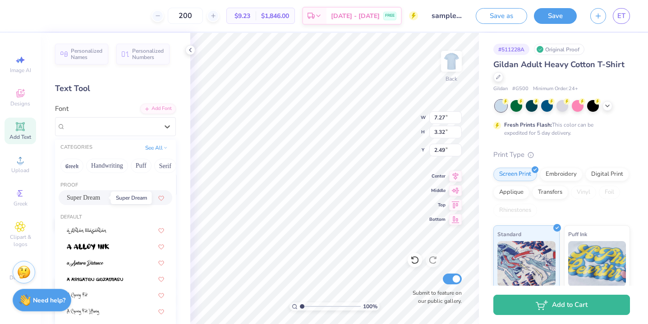
click at [96, 193] on span "Super Dream" at bounding box center [83, 197] width 33 height 9
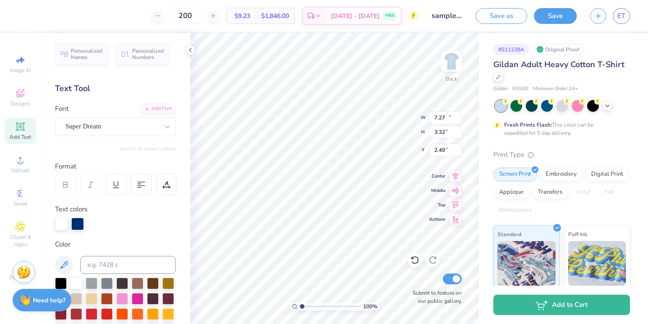
type input "11.84"
type input "4.01"
type input "2.15"
click at [115, 125] on div "Super Dream" at bounding box center [112, 127] width 95 height 14
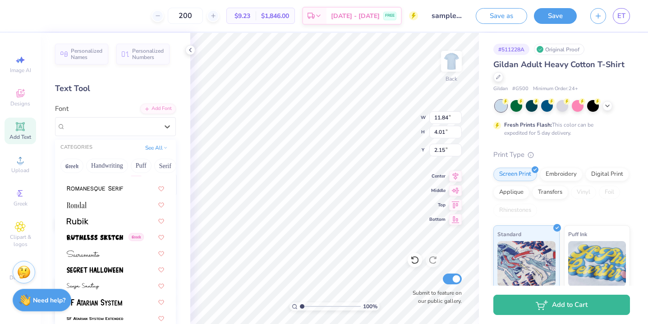
scroll to position [4152, 0]
click at [102, 217] on div at bounding box center [115, 220] width 97 height 9
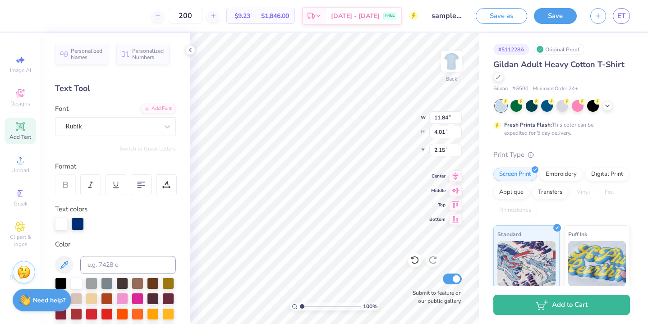
type input "11.72"
type input "3.98"
type input "2.16"
click at [112, 120] on div "Rubik" at bounding box center [112, 127] width 95 height 14
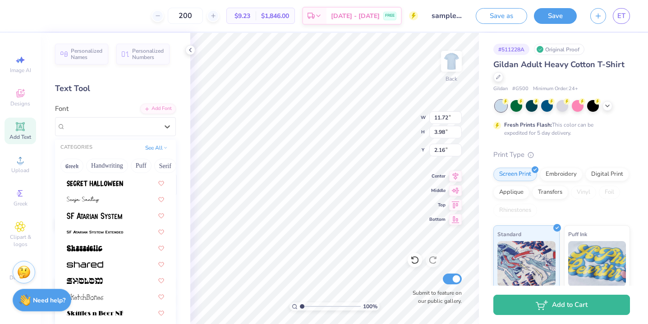
scroll to position [4583, 0]
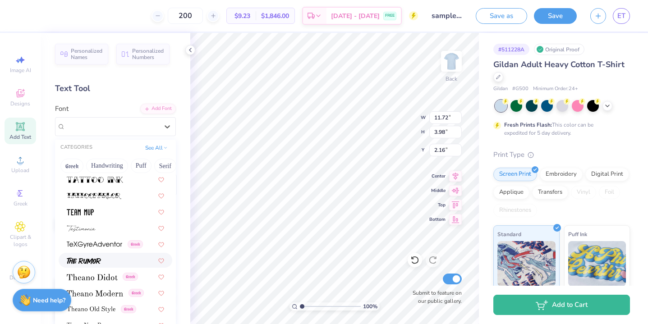
click at [94, 261] on img at bounding box center [84, 261] width 34 height 6
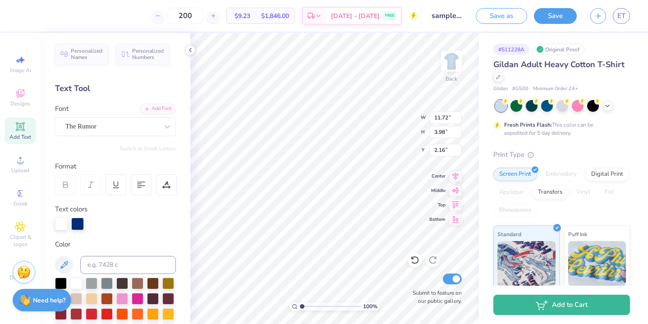
type input "12.49"
type input "4.77"
type input "1.77"
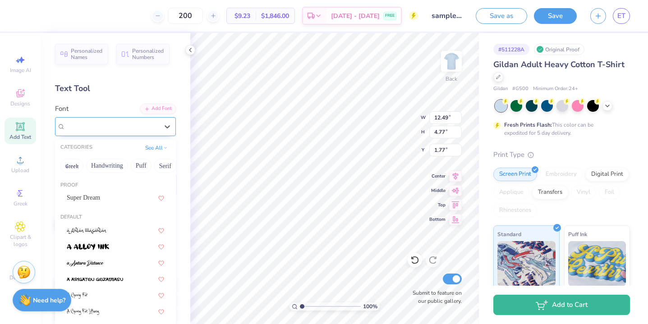
click at [116, 125] on div "The Rumor" at bounding box center [112, 127] width 95 height 14
click at [100, 200] on span "Super Dream" at bounding box center [83, 197] width 33 height 9
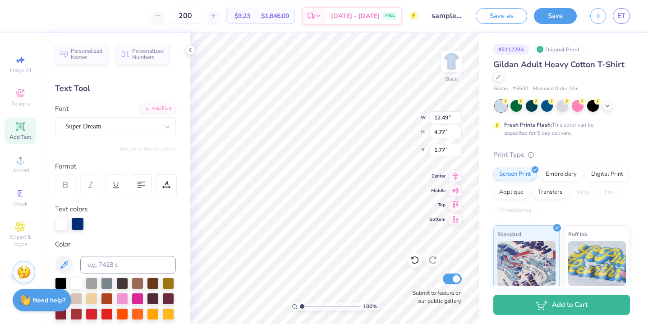
type input "11.84"
type input "4.01"
type input "2.15"
click at [113, 125] on div "Super Dream" at bounding box center [112, 127] width 95 height 14
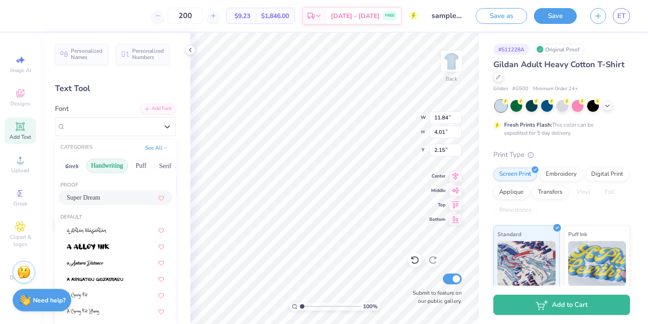
click at [111, 160] on button "Handwriting" at bounding box center [107, 166] width 42 height 14
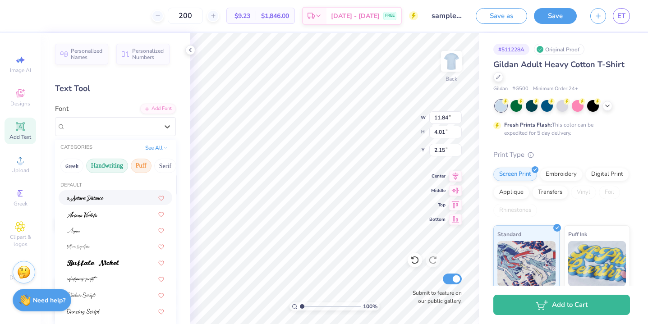
click at [135, 162] on button "Puff" at bounding box center [141, 166] width 21 height 14
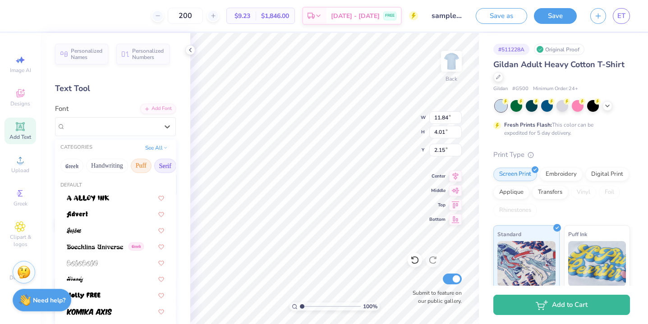
click at [160, 165] on button "Serif" at bounding box center [165, 166] width 22 height 14
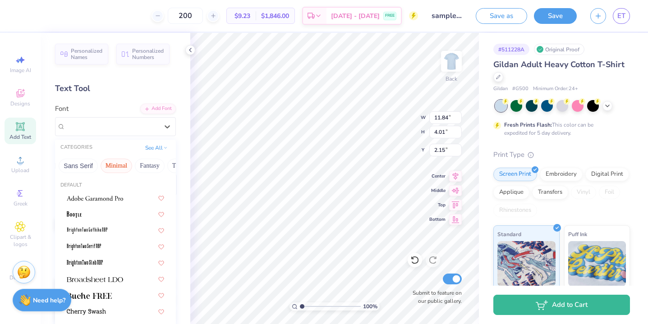
scroll to position [0, 217]
click at [84, 160] on button "Sans Serif" at bounding box center [75, 166] width 39 height 14
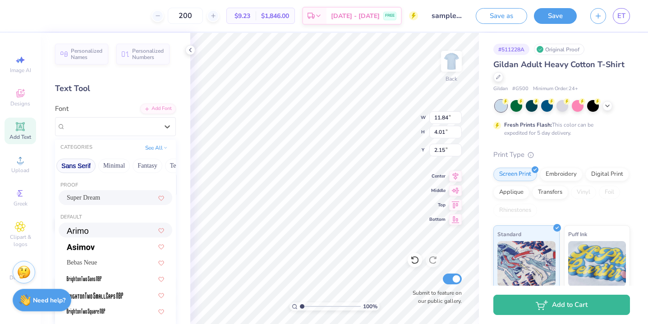
click at [102, 234] on div at bounding box center [115, 230] width 97 height 9
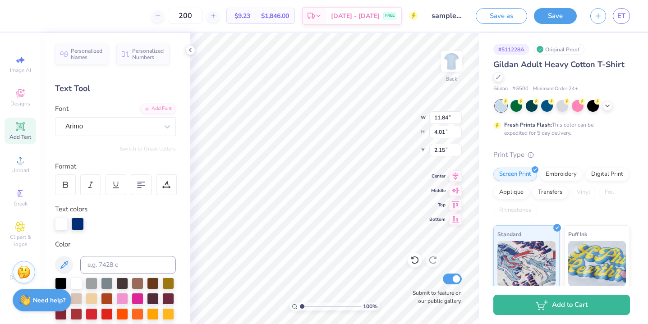
type input "12.72"
type input "4.14"
type input "2.08"
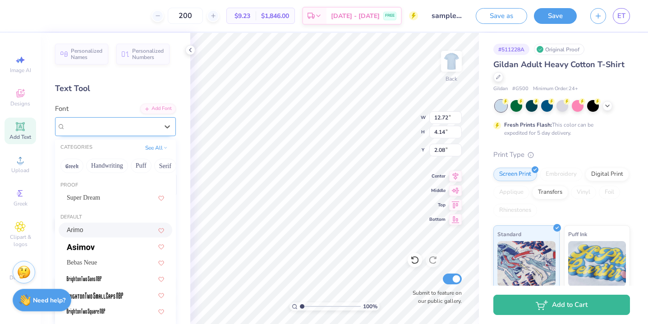
click at [84, 128] on div "Arimo" at bounding box center [112, 127] width 95 height 14
click at [92, 166] on button "Handwriting" at bounding box center [107, 166] width 42 height 14
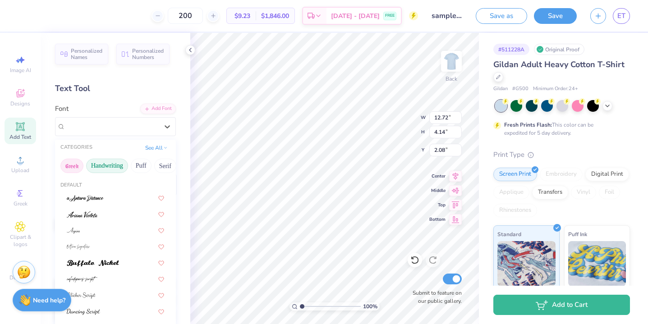
click at [71, 162] on button "Greek" at bounding box center [71, 166] width 23 height 14
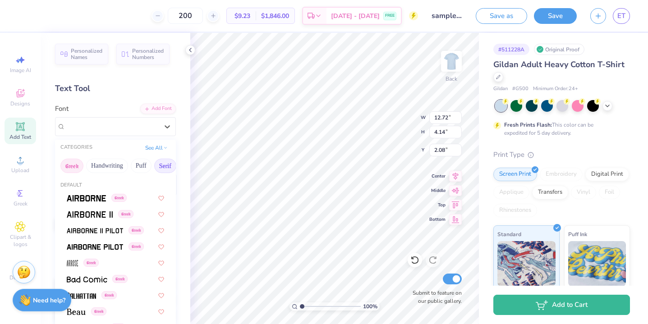
click at [168, 165] on button "Serif" at bounding box center [165, 166] width 22 height 14
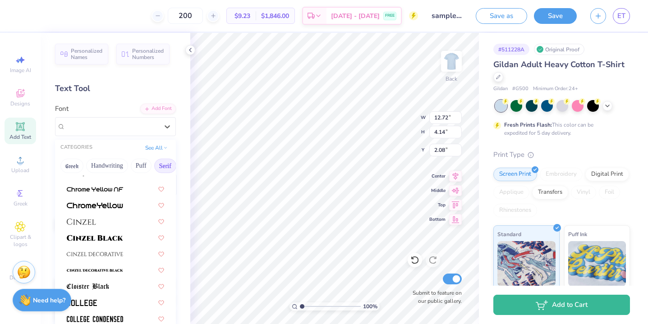
scroll to position [141, 0]
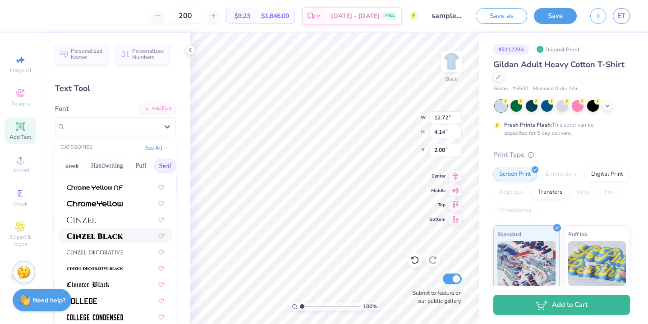
click at [97, 234] on img at bounding box center [95, 236] width 56 height 6
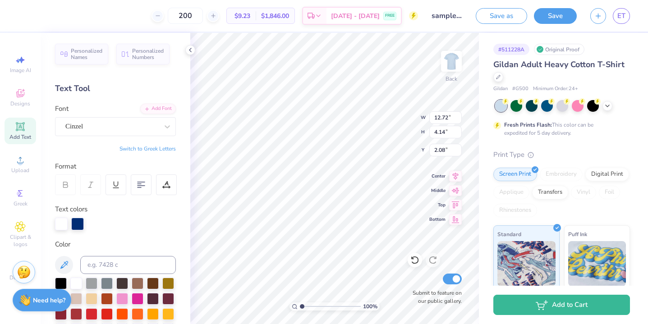
type input "14.39"
type input "4.70"
type input "1.80"
click at [118, 117] on div "Cinzel" at bounding box center [115, 126] width 121 height 19
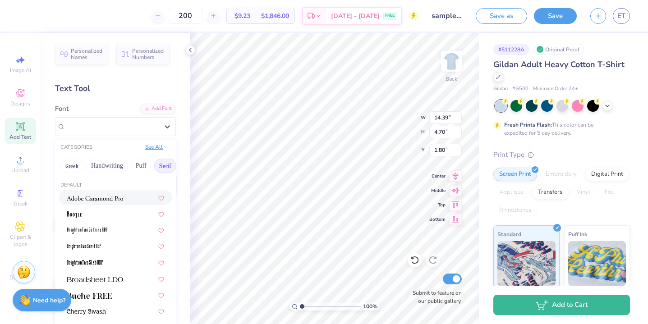
click at [152, 150] on button "See All" at bounding box center [157, 147] width 28 height 9
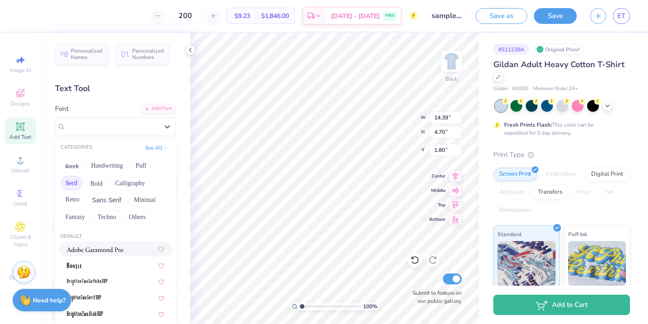
click at [83, 183] on button "Serif" at bounding box center [71, 183] width 22 height 14
click at [100, 250] on span "Super Dream" at bounding box center [83, 249] width 33 height 9
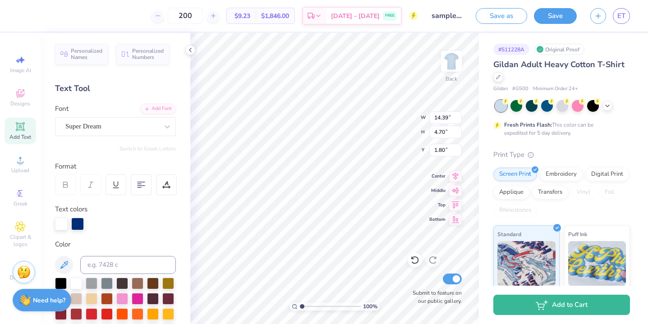
type input "11.84"
type input "4.01"
type input "2.15"
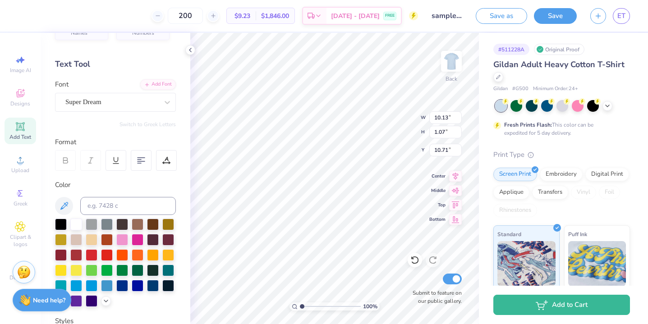
scroll to position [14, 0]
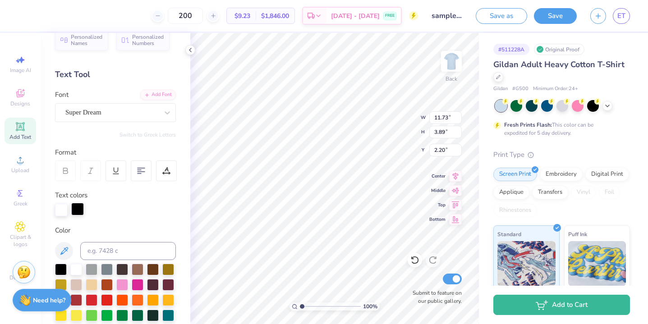
click at [77, 212] on div at bounding box center [77, 209] width 13 height 13
click at [77, 212] on div at bounding box center [77, 210] width 13 height 13
click at [79, 210] on div at bounding box center [77, 209] width 13 height 13
